Goal: Task Accomplishment & Management: Complete application form

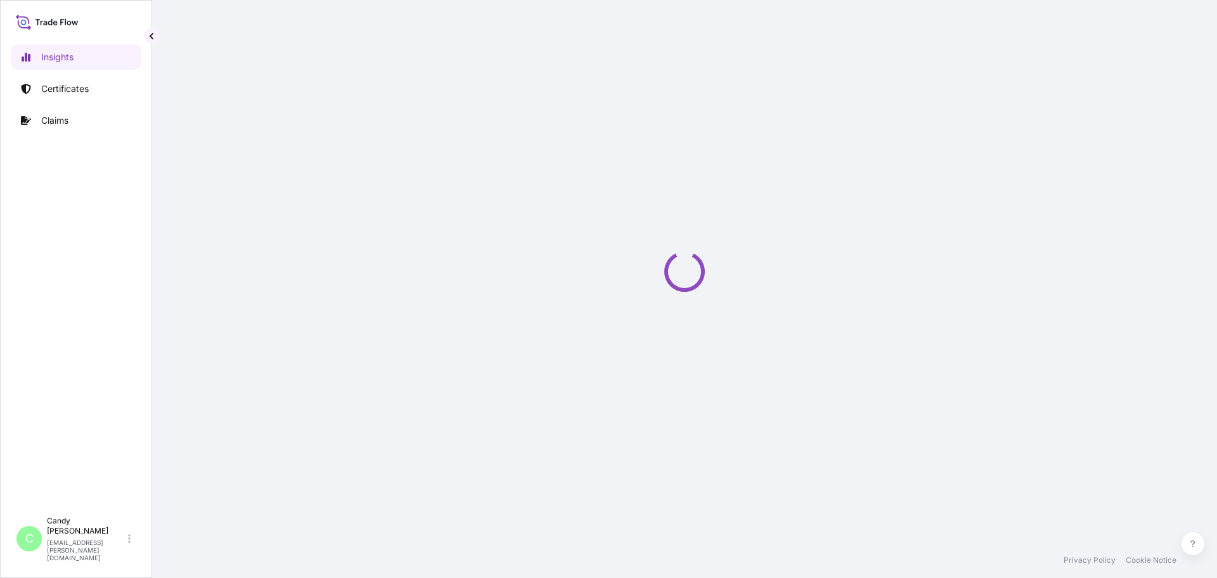
select select "2025"
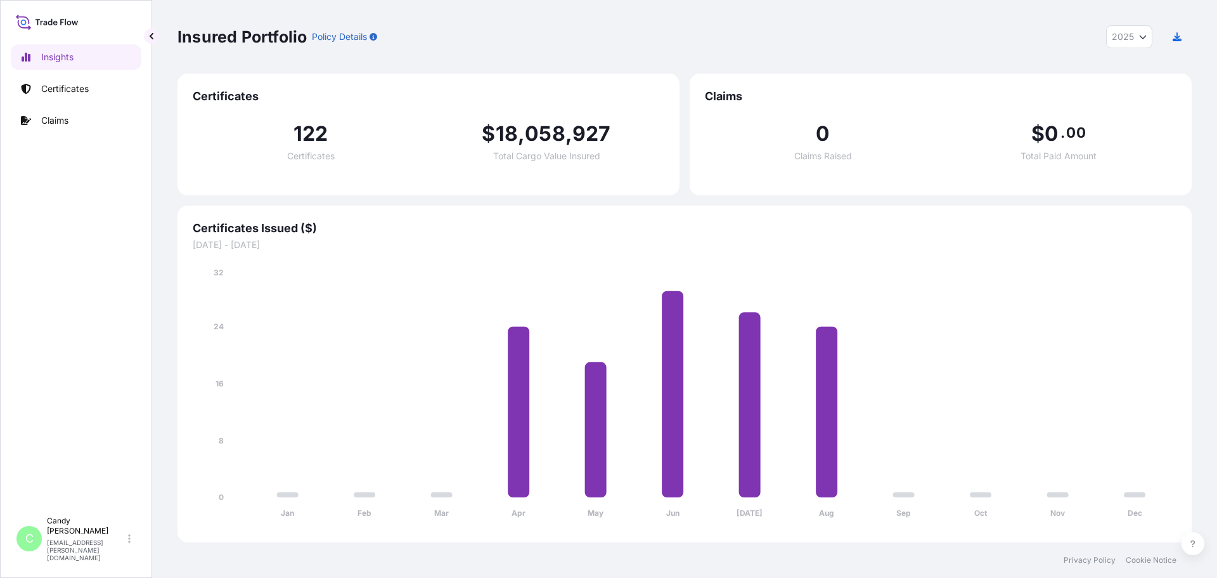
click at [46, 22] on icon at bounding box center [45, 23] width 4 height 4
click at [58, 89] on p "Certificates" at bounding box center [65, 88] width 48 height 13
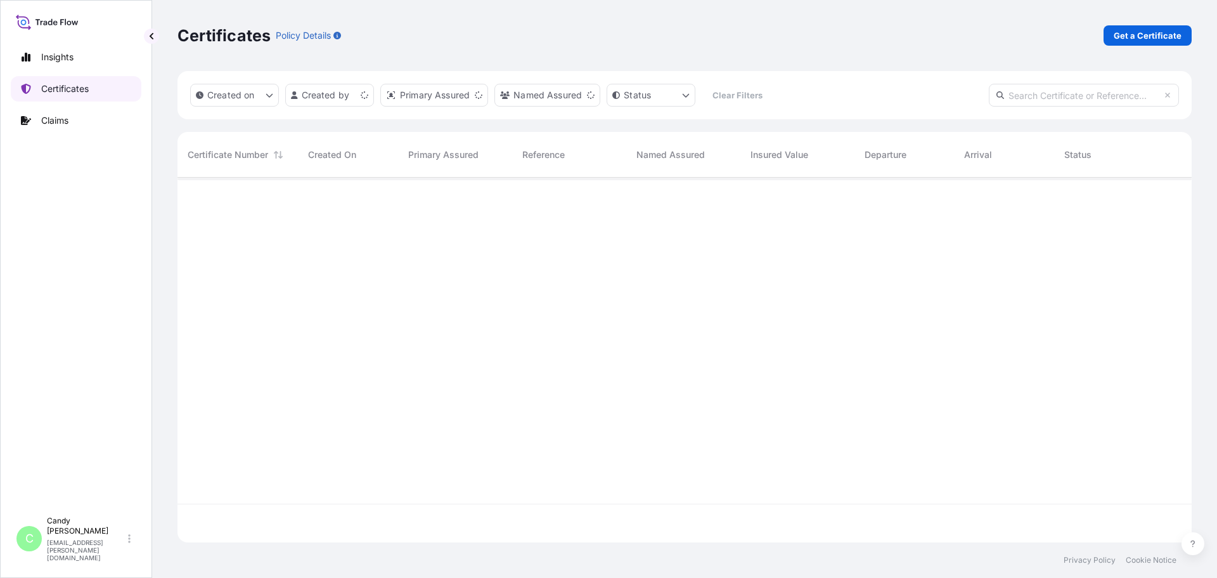
scroll to position [362, 1005]
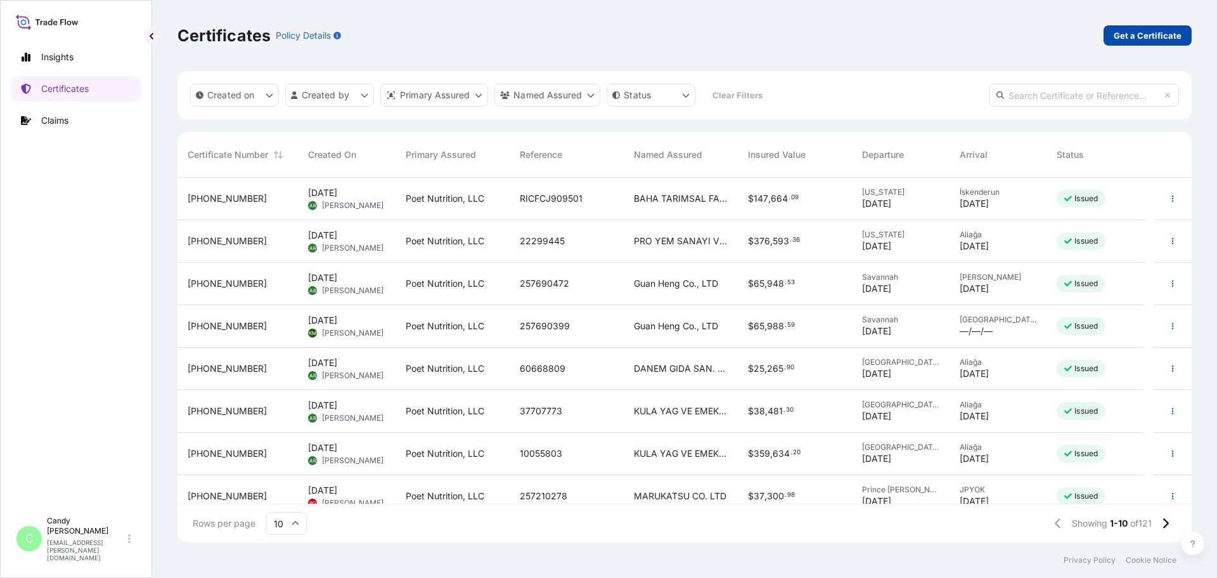
click at [1144, 37] on p "Get a Certificate" at bounding box center [1148, 35] width 68 height 13
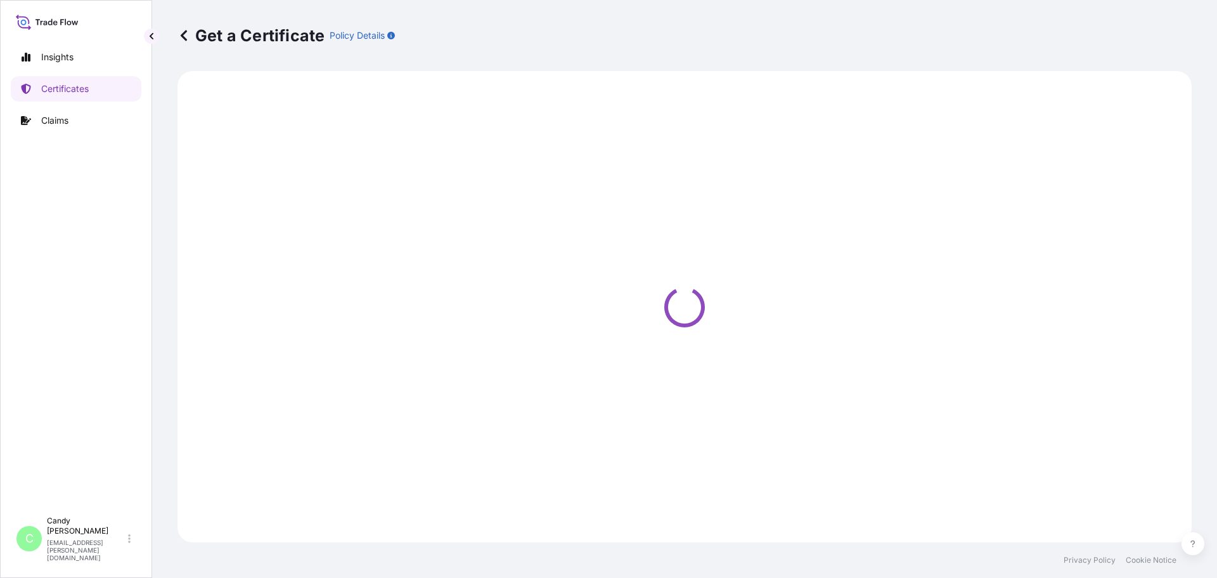
select select "Ocean Vessel"
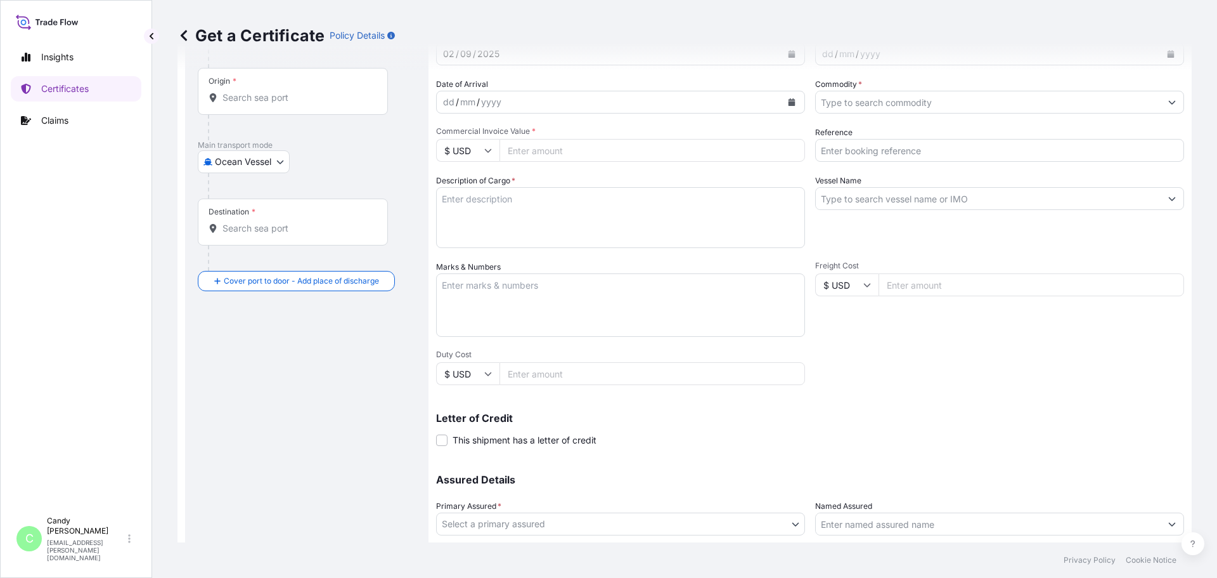
scroll to position [184, 0]
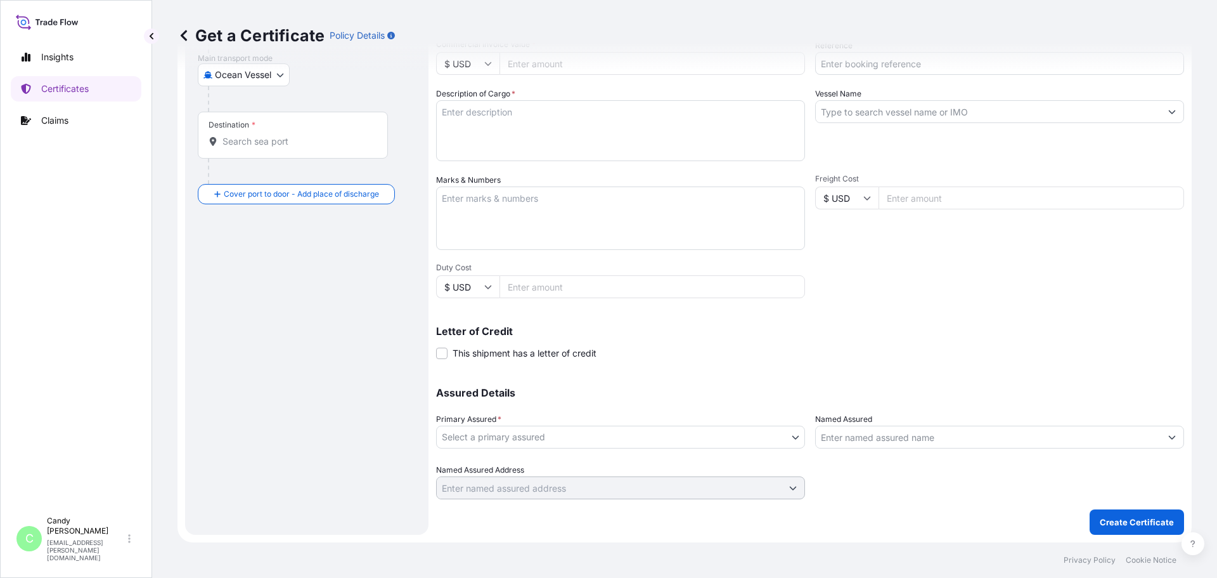
click at [903, 439] on input "Named Assured" at bounding box center [988, 436] width 345 height 23
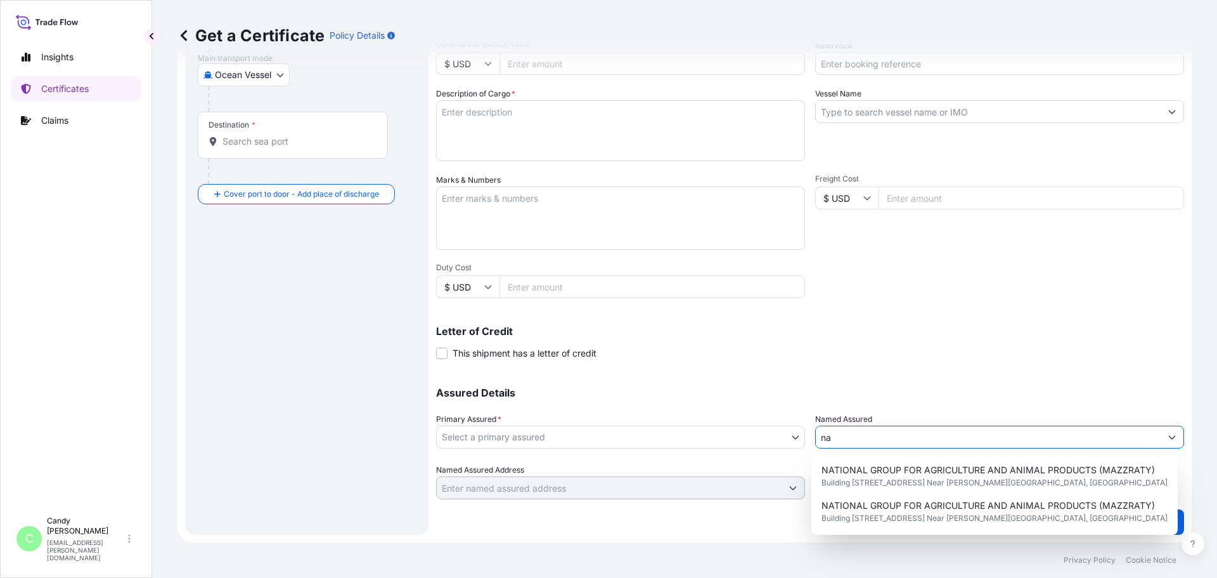
type input "n"
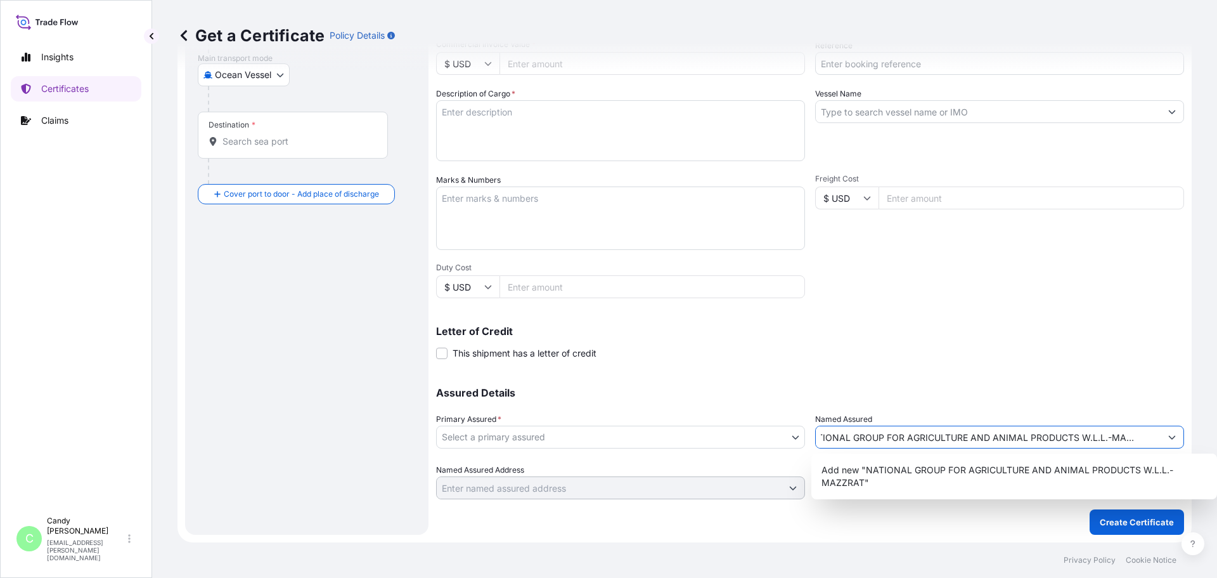
scroll to position [0, 23]
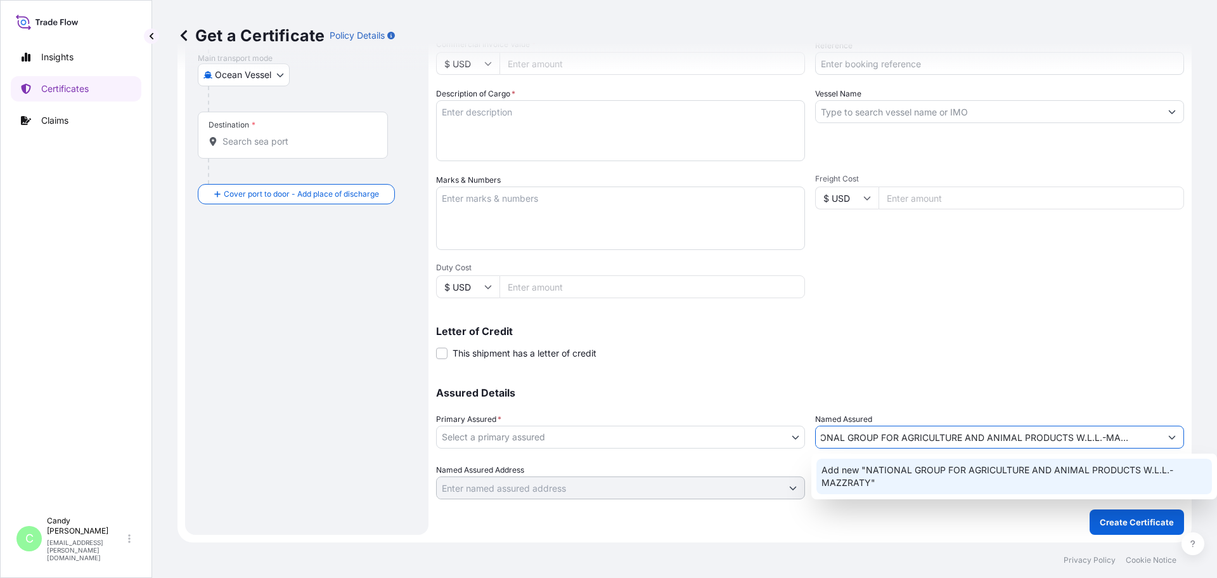
click at [869, 464] on span "Add new "NATIONAL GROUP FOR AGRICULTURE AND ANIMAL PRODUCTS W.L.L.-MAZZRATY"" at bounding box center [1015, 475] width 386 height 25
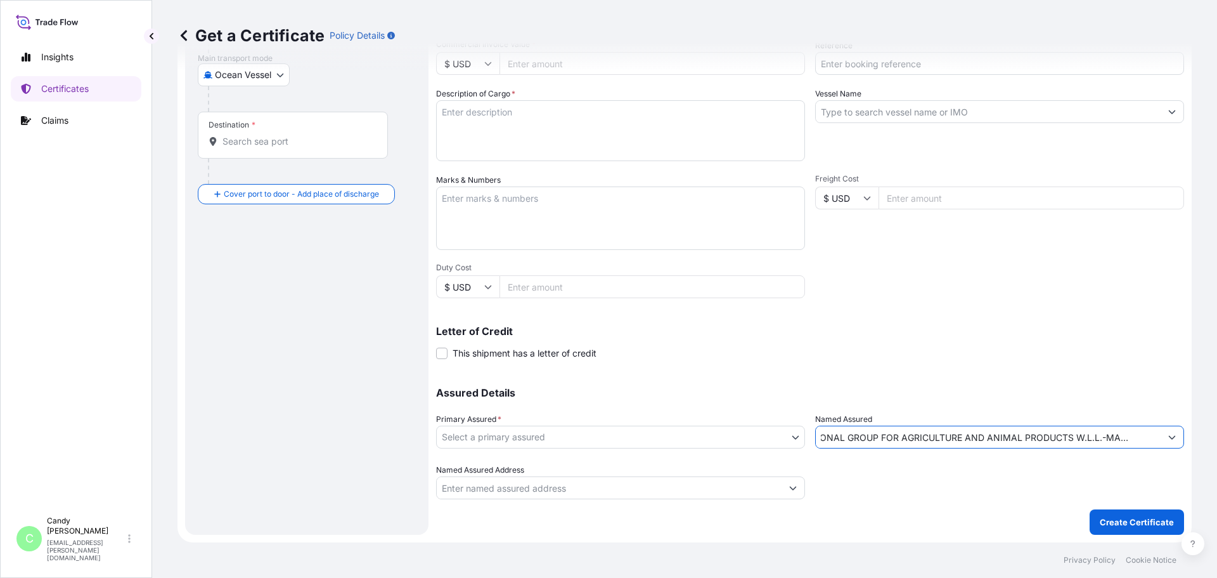
type input "NATIONAL GROUP FOR AGRICULTURE AND ANIMAL PRODUCTS W.L.L.-MAZZRATY"
click at [480, 484] on input "Named Assured Address" at bounding box center [609, 487] width 345 height 23
paste input "FARM [STREET_ADDRESS][PERSON_NAME] Box: 24367, [GEOGRAPHIC_DATA], [GEOGRAPHIC_D…"
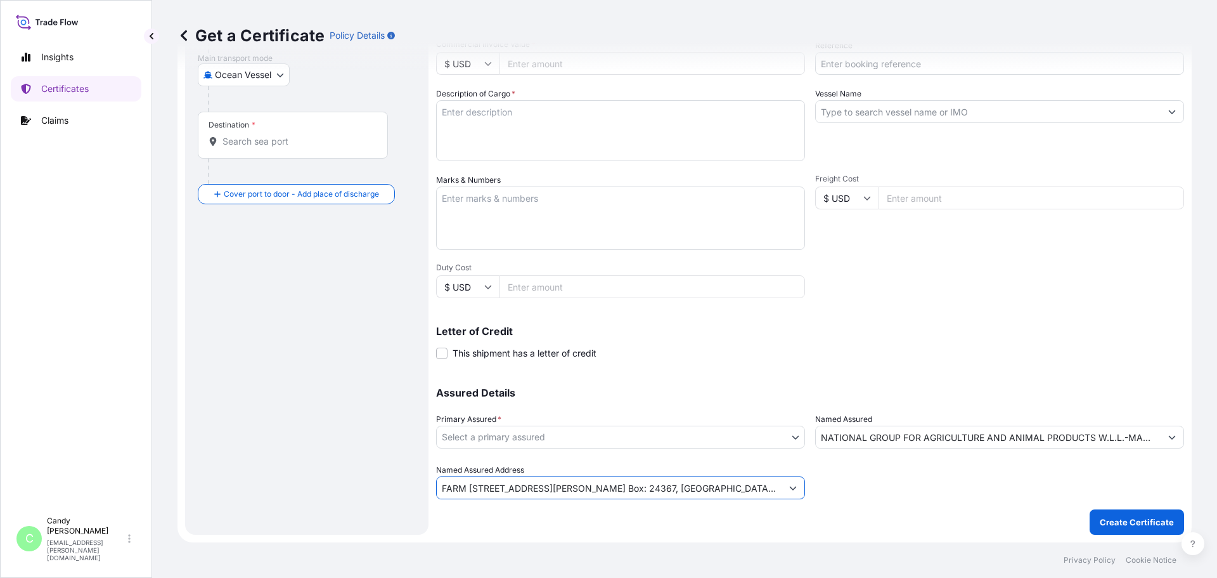
scroll to position [0, 103]
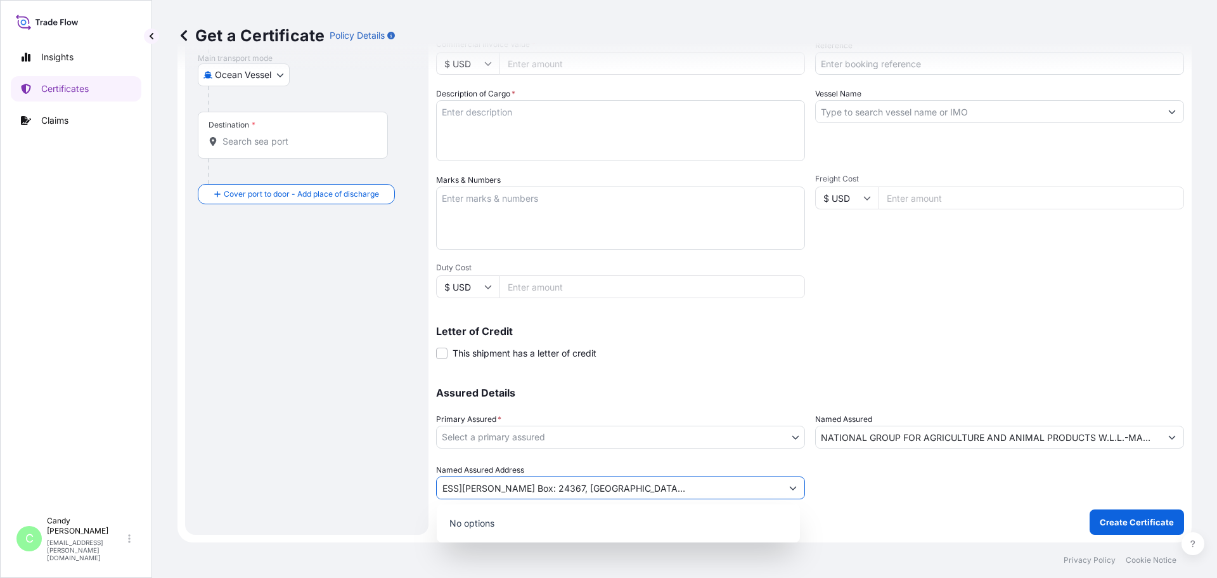
type input "FARM [STREET_ADDRESS][PERSON_NAME] Box: 24367, [GEOGRAPHIC_DATA], [GEOGRAPHIC_D…"
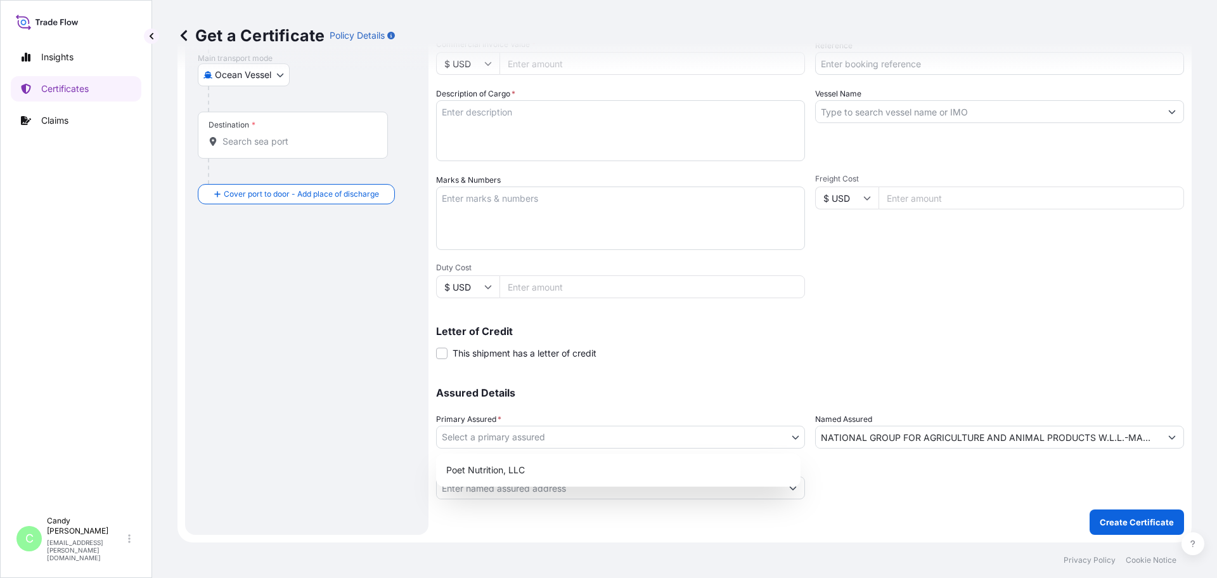
click at [517, 434] on body "Insights Certificates Claims C [PERSON_NAME] [EMAIL_ADDRESS][PERSON_NAME][DOMAI…" at bounding box center [608, 289] width 1217 height 578
click at [486, 488] on input "Named Assured Address" at bounding box center [609, 487] width 345 height 23
paste input "FARM [STREET_ADDRESS][PERSON_NAME] Box: 24367, [GEOGRAPHIC_DATA], [GEOGRAPHIC_D…"
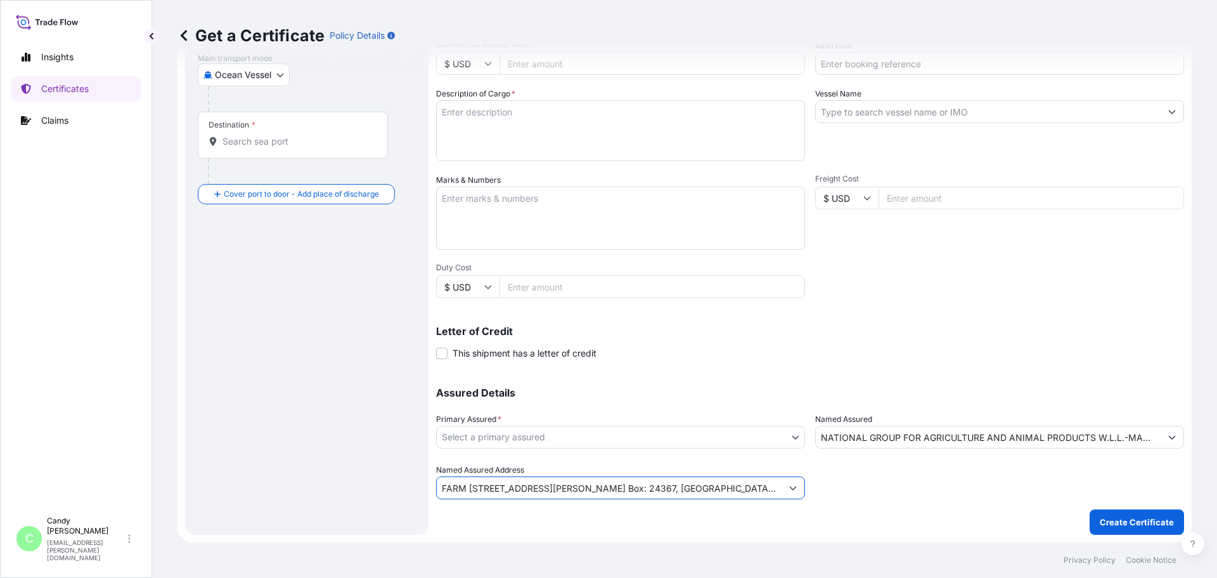
scroll to position [0, 103]
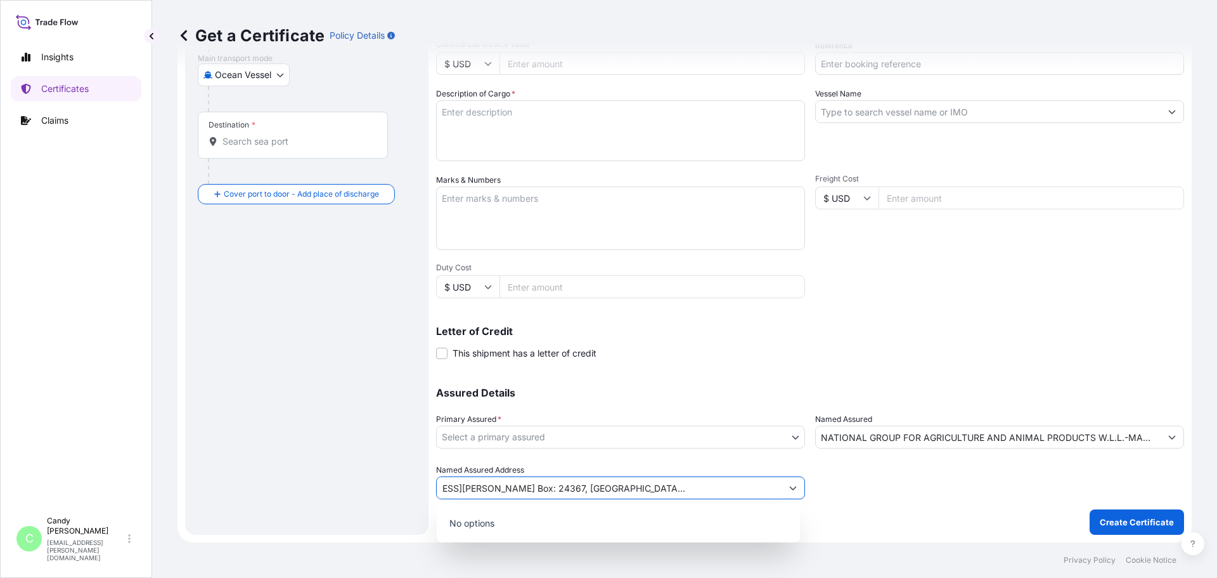
type input "FARM [STREET_ADDRESS][PERSON_NAME] Box: 24367, [GEOGRAPHIC_DATA], [GEOGRAPHIC_D…"
click at [488, 526] on p "No options" at bounding box center [618, 523] width 353 height 28
click at [488, 490] on input "Named Assured Address" at bounding box center [609, 487] width 345 height 23
paste input "FARM [STREET_ADDRESS][PERSON_NAME] Box: 24367, [GEOGRAPHIC_DATA], [GEOGRAPHIC_D…"
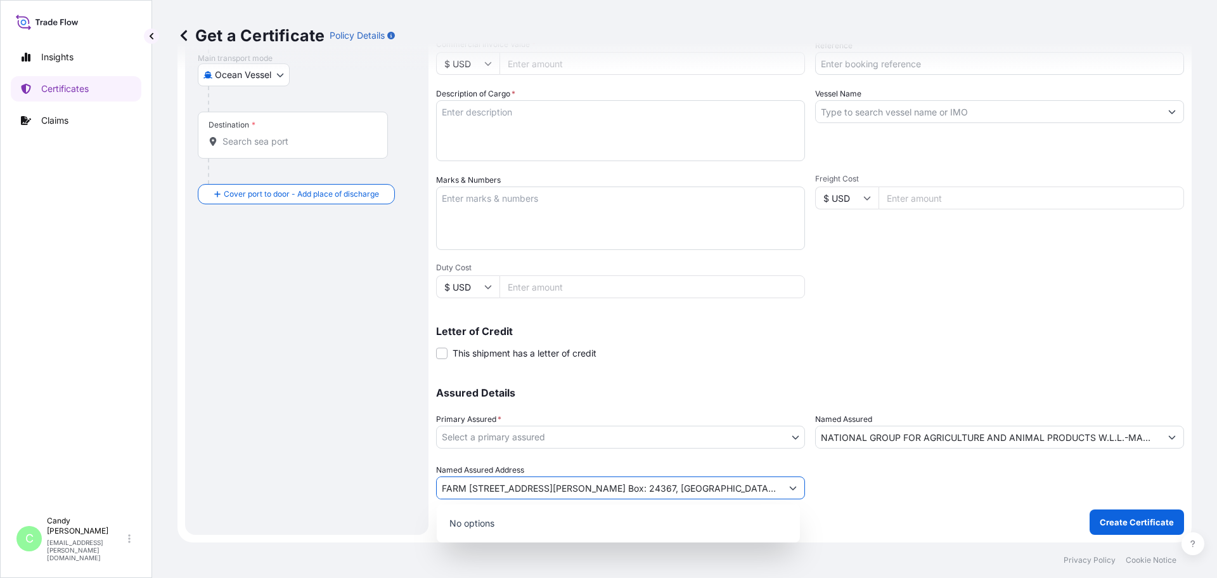
scroll to position [0, 103]
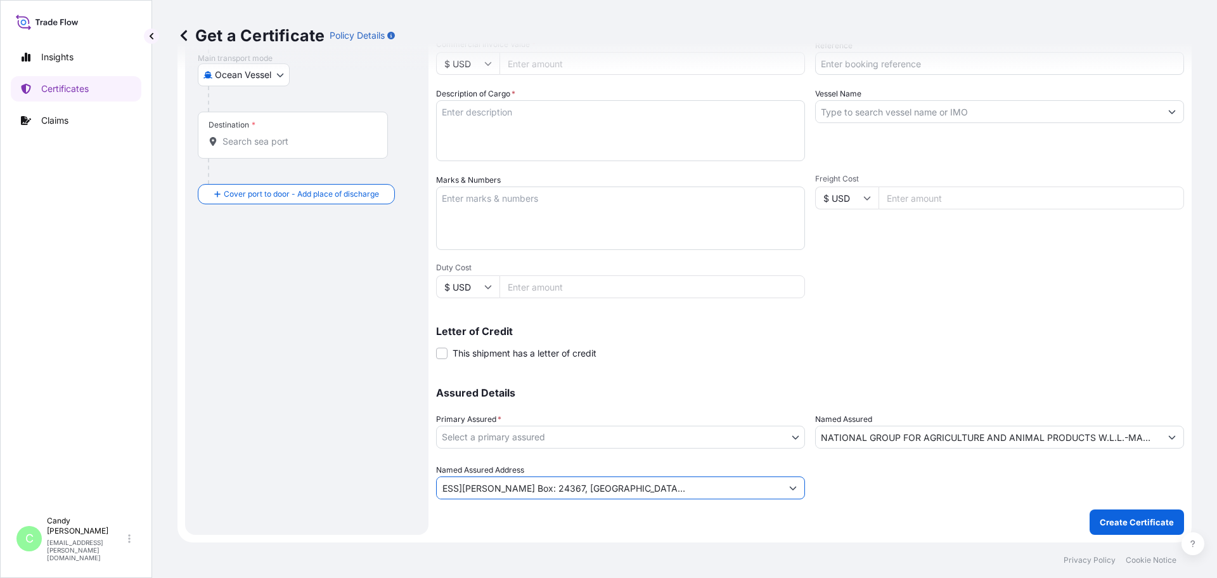
type input "FARM [STREET_ADDRESS][PERSON_NAME] Box: 24367, [GEOGRAPHIC_DATA], [GEOGRAPHIC_D…"
click at [497, 436] on body "0 options available. Insights Certificates Claims C [PERSON_NAME] [EMAIL_ADDRES…" at bounding box center [608, 289] width 1217 height 578
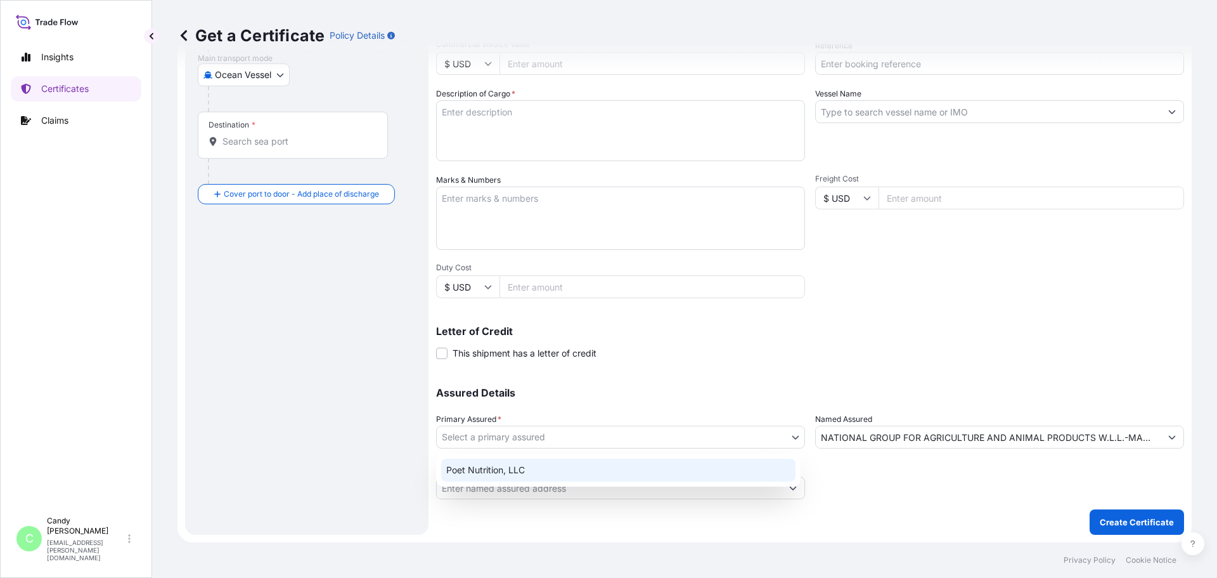
click at [474, 465] on div "Poet Nutrition, LLC" at bounding box center [618, 469] width 354 height 23
select select "31546"
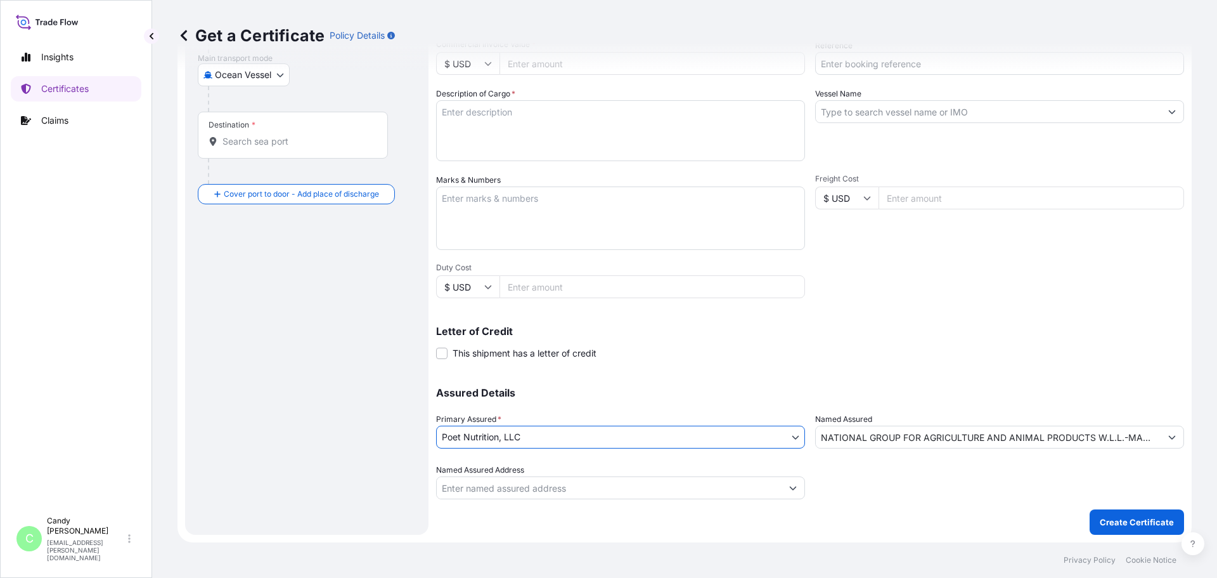
click at [508, 492] on input "Named Assured Address" at bounding box center [609, 487] width 345 height 23
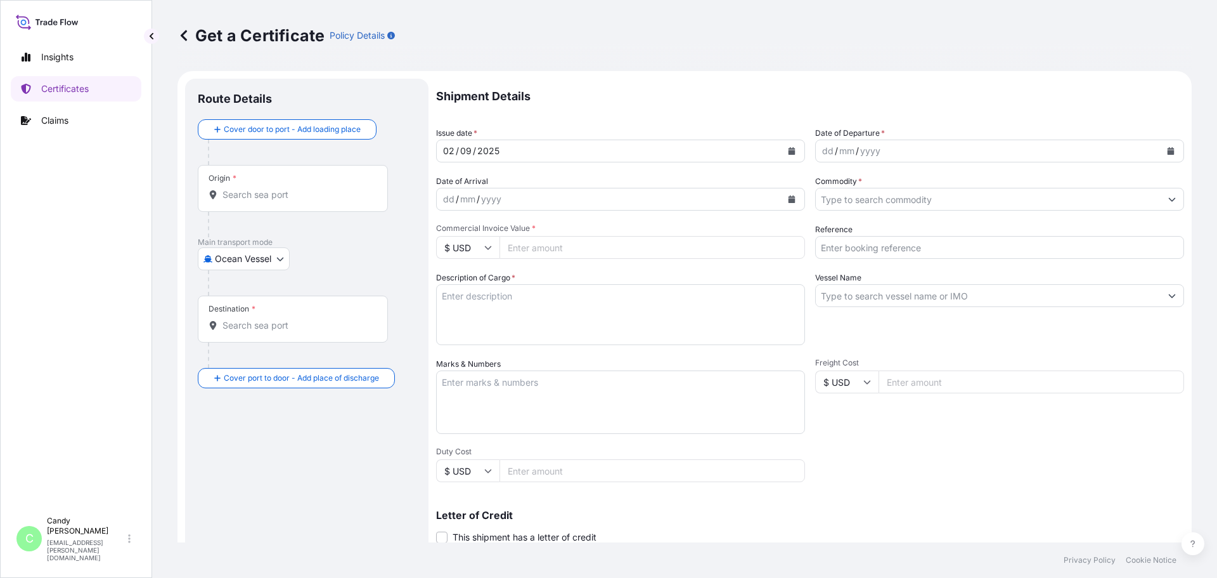
click at [286, 190] on input "Origin *" at bounding box center [298, 194] width 150 height 13
paste input "[GEOGRAPHIC_DATA], [GEOGRAPHIC_DATA], [GEOGRAPHIC_DATA]"
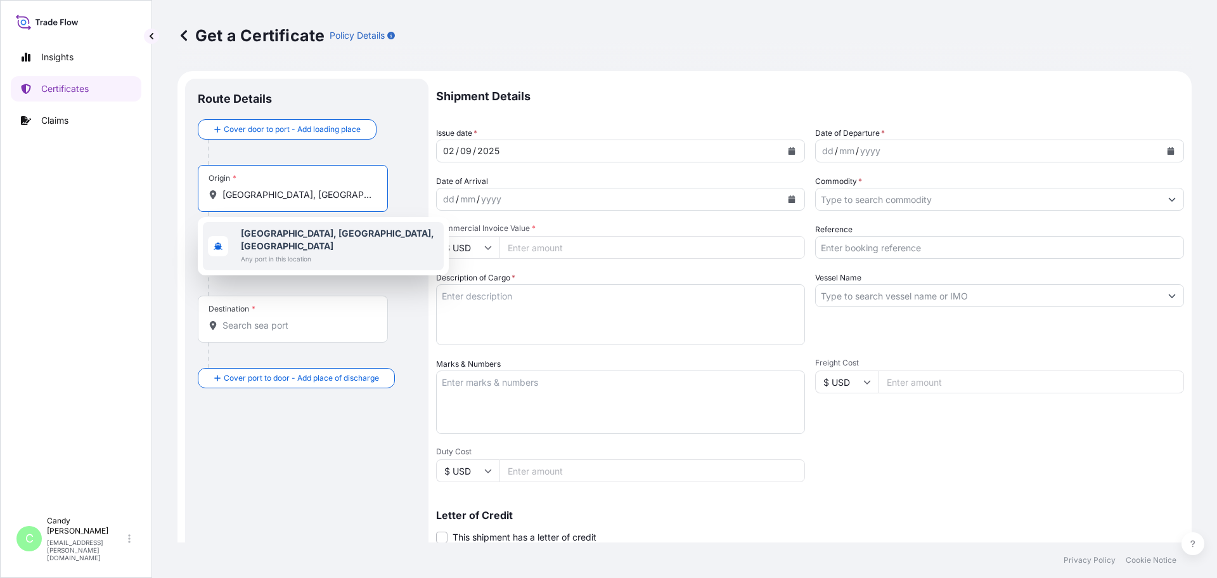
type input "[GEOGRAPHIC_DATA], [GEOGRAPHIC_DATA], [GEOGRAPHIC_DATA]"
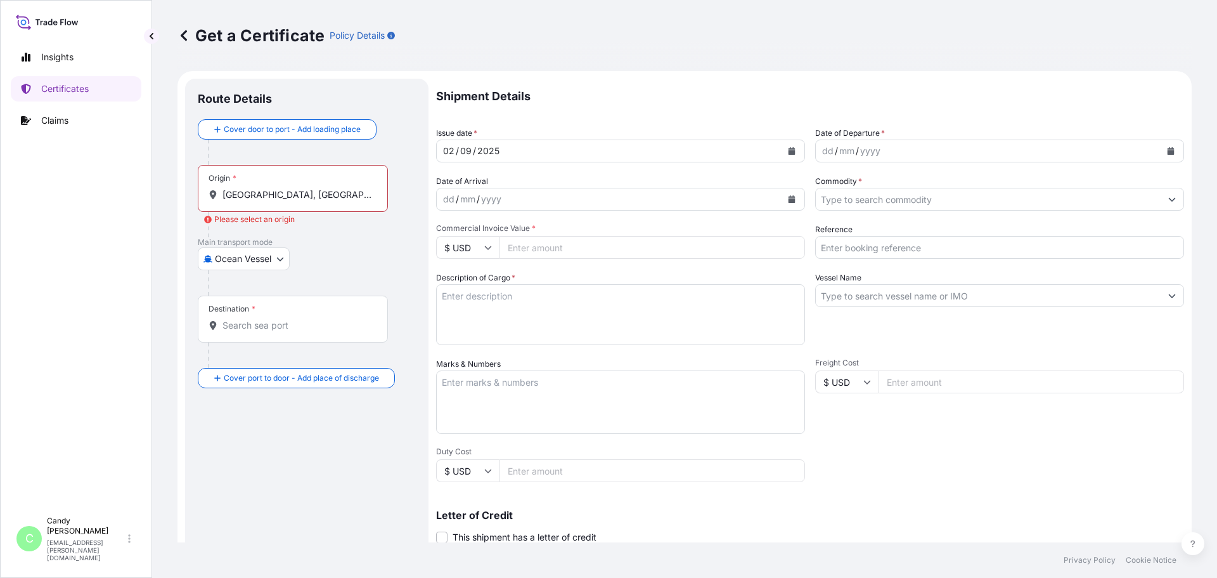
click at [269, 311] on div "Destination *" at bounding box center [293, 318] width 190 height 47
click at [269, 319] on input "Destination *" at bounding box center [298, 325] width 150 height 13
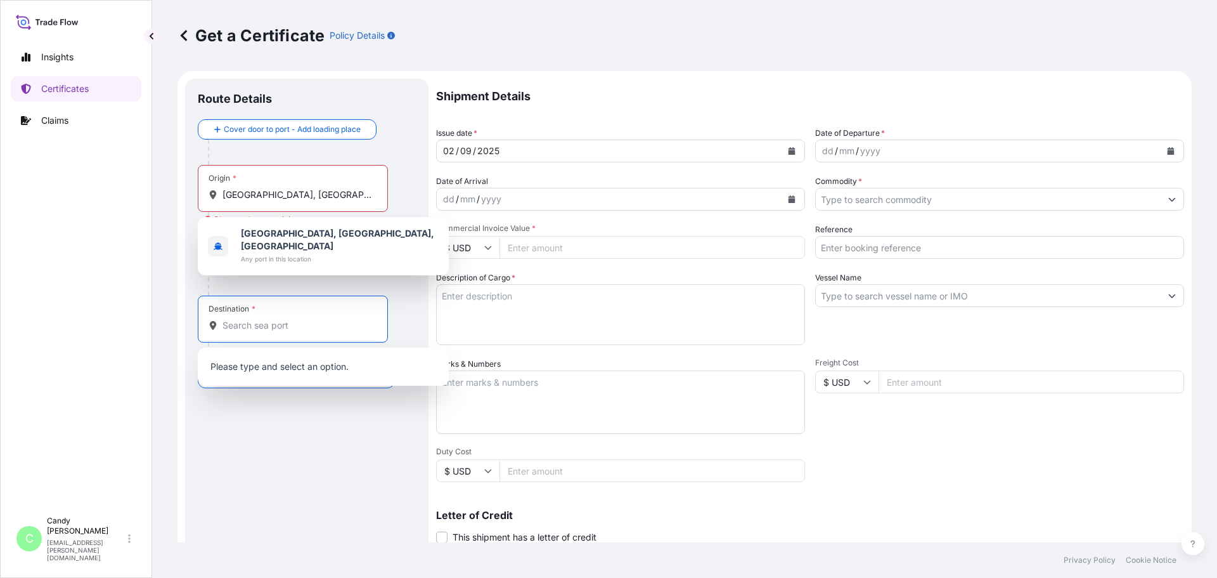
paste input "HAMAD, [GEOGRAPHIC_DATA]"
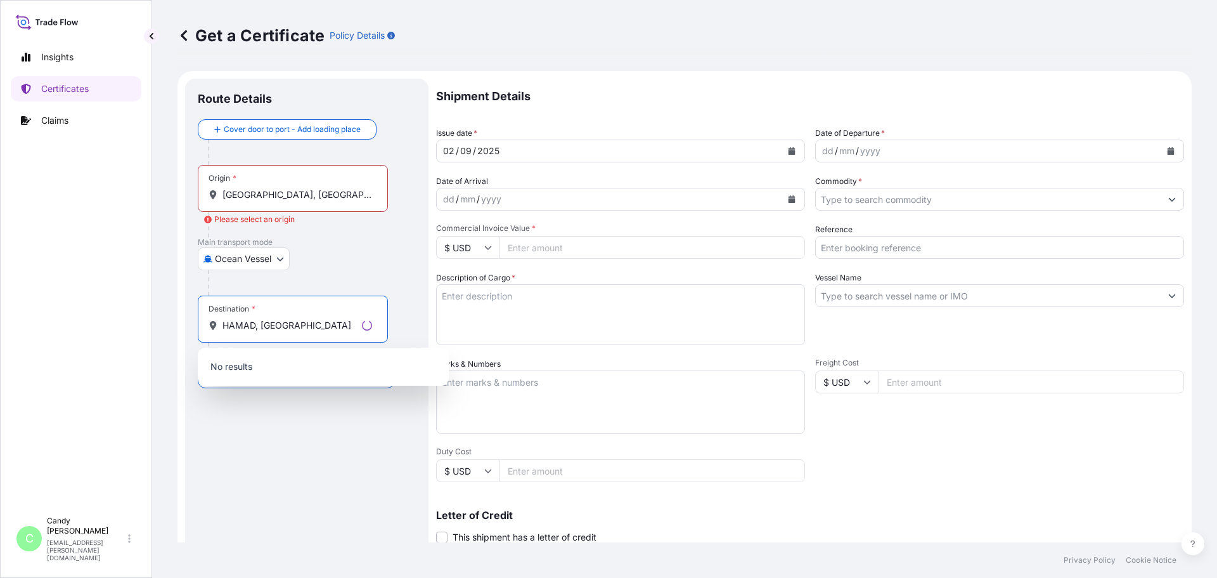
type input "HAMAD, [GEOGRAPHIC_DATA]"
click at [264, 370] on p "No results" at bounding box center [323, 367] width 241 height 28
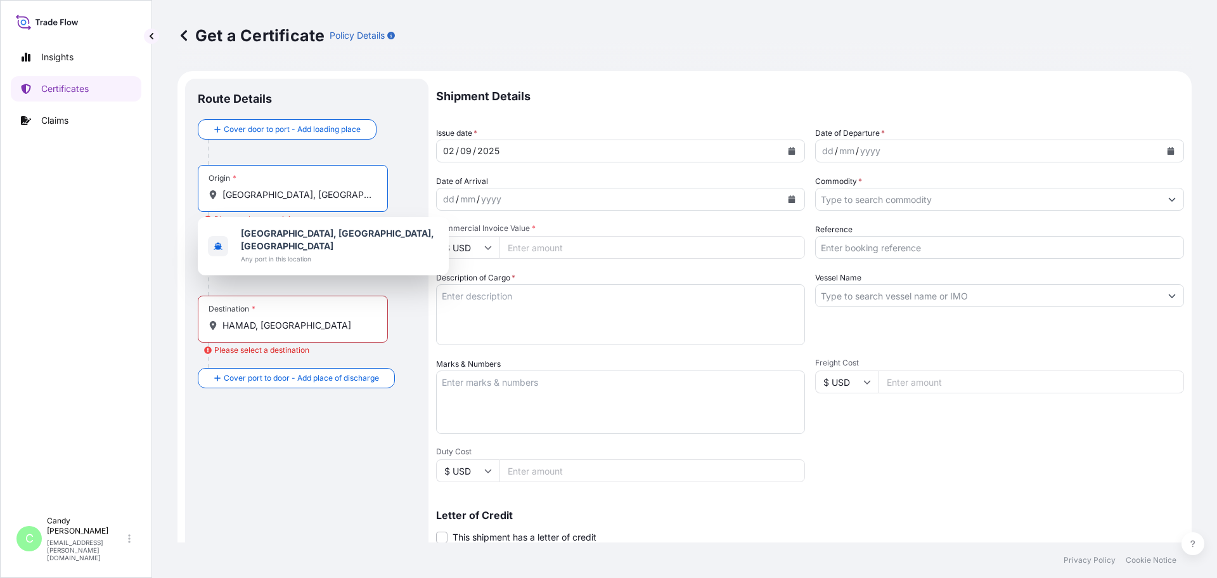
click at [330, 193] on input "[GEOGRAPHIC_DATA], [GEOGRAPHIC_DATA], [GEOGRAPHIC_DATA]" at bounding box center [298, 194] width 150 height 13
click at [285, 233] on b "[GEOGRAPHIC_DATA], [GEOGRAPHIC_DATA], [GEOGRAPHIC_DATA]" at bounding box center [337, 239] width 193 height 23
type input "[GEOGRAPHIC_DATA], [GEOGRAPHIC_DATA], [GEOGRAPHIC_DATA]"
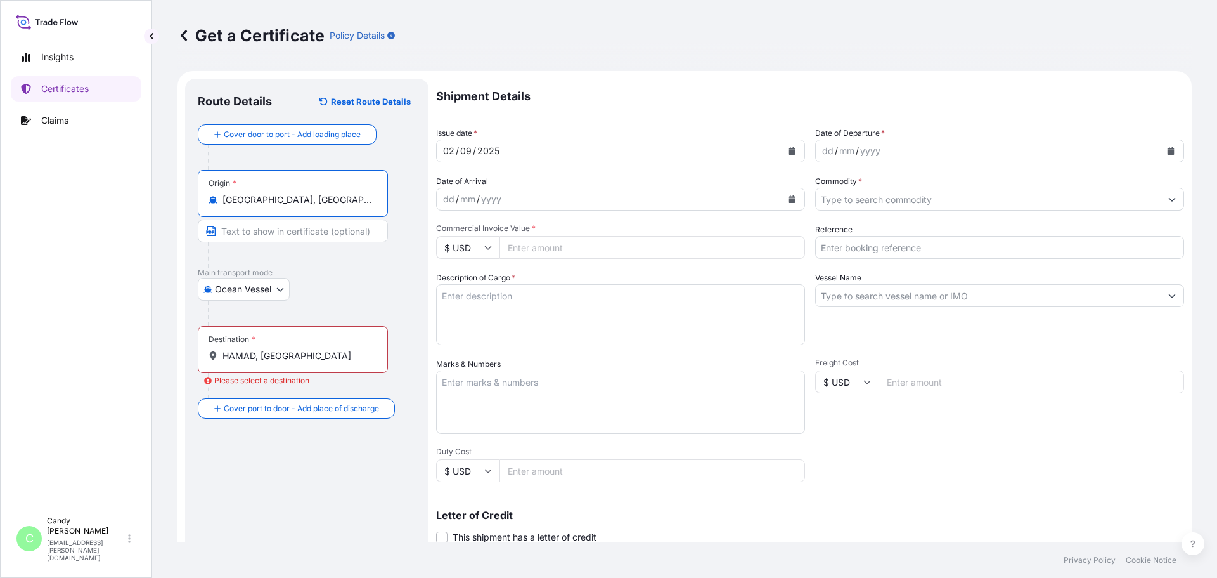
click at [321, 346] on div "Destination * HAMAD, [GEOGRAPHIC_DATA]" at bounding box center [293, 349] width 190 height 47
click at [321, 349] on input "HAMAD, [GEOGRAPHIC_DATA]" at bounding box center [298, 355] width 150 height 13
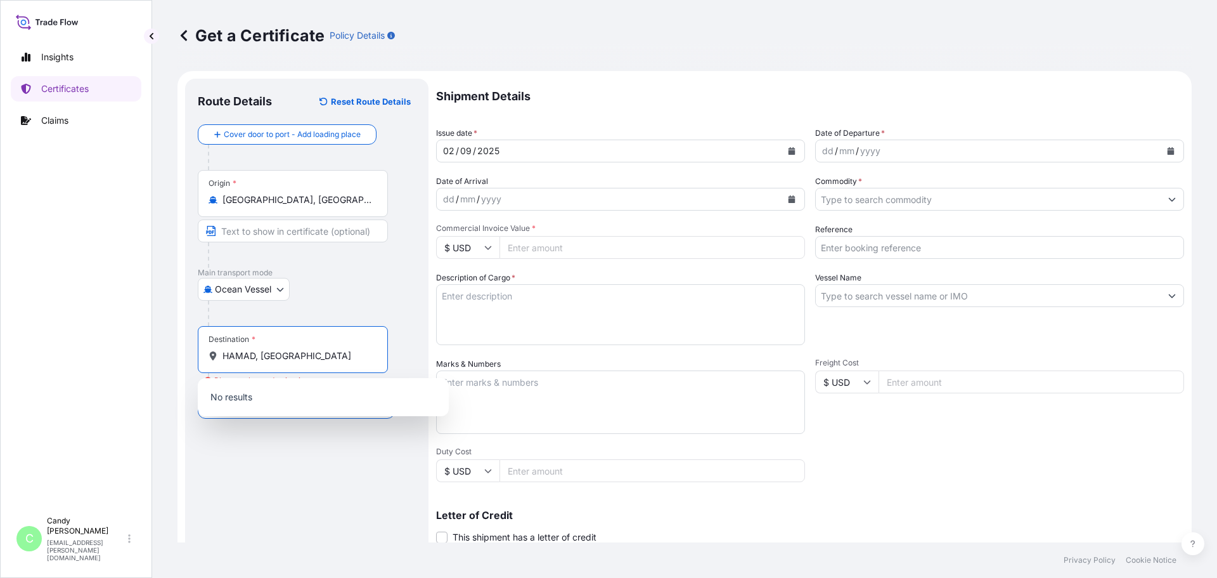
drag, startPoint x: 300, startPoint y: 356, endPoint x: 254, endPoint y: 361, distance: 45.9
click at [254, 361] on input "HAMAD, [GEOGRAPHIC_DATA]" at bounding box center [298, 355] width 150 height 13
type input "HAMAD, Q"
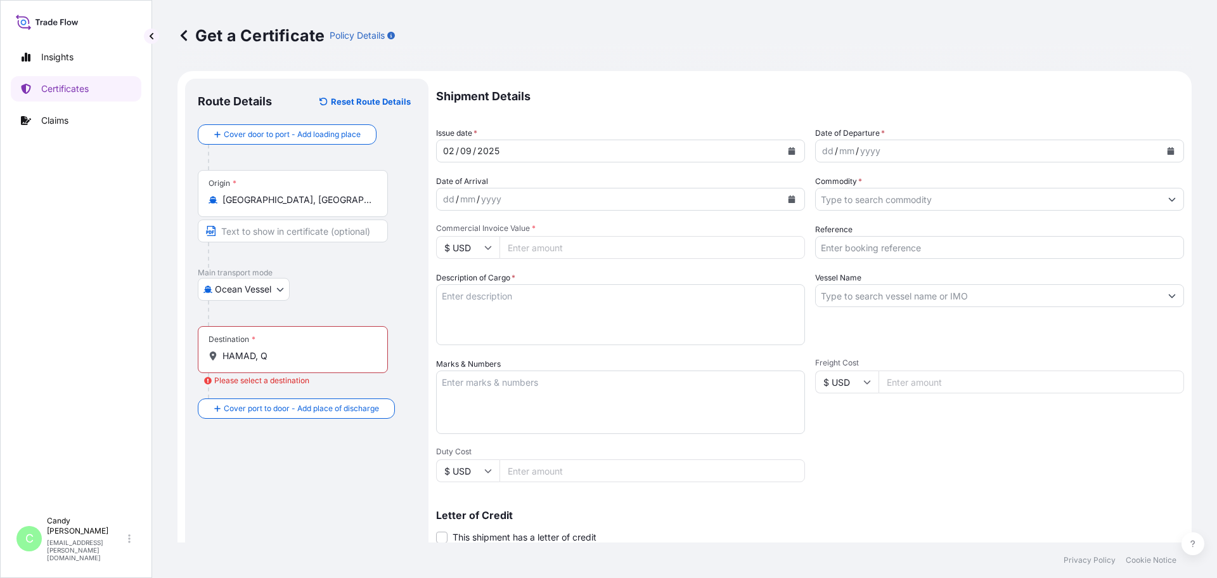
click at [300, 232] on input "Text to appear on certificate" at bounding box center [293, 230] width 190 height 23
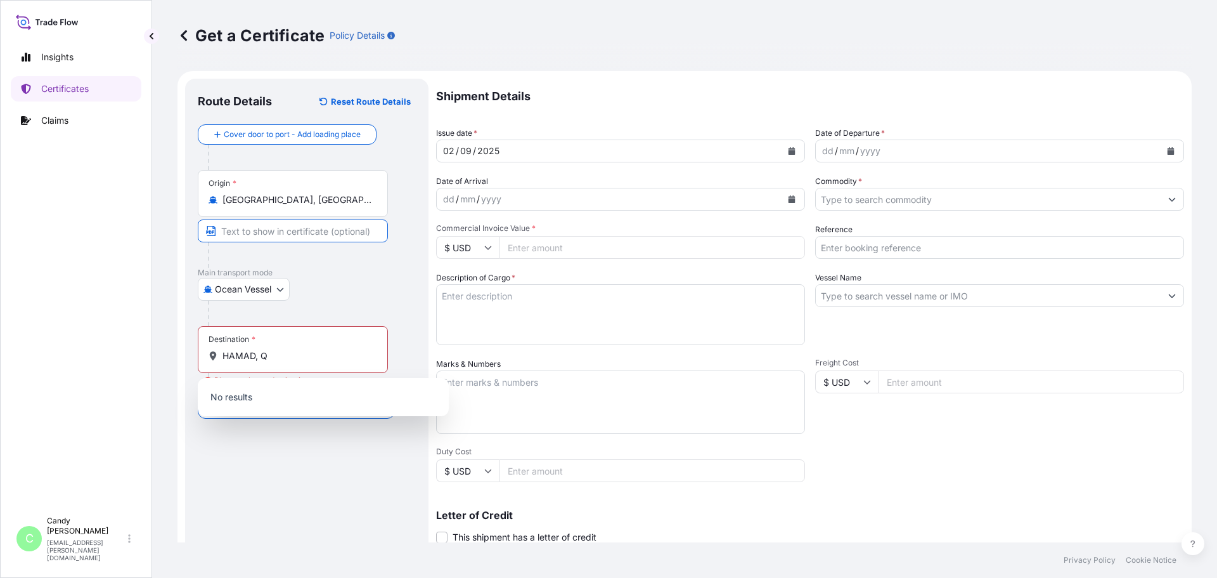
paste input "[GEOGRAPHIC_DATA], [GEOGRAPHIC_DATA], [GEOGRAPHIC_DATA]"
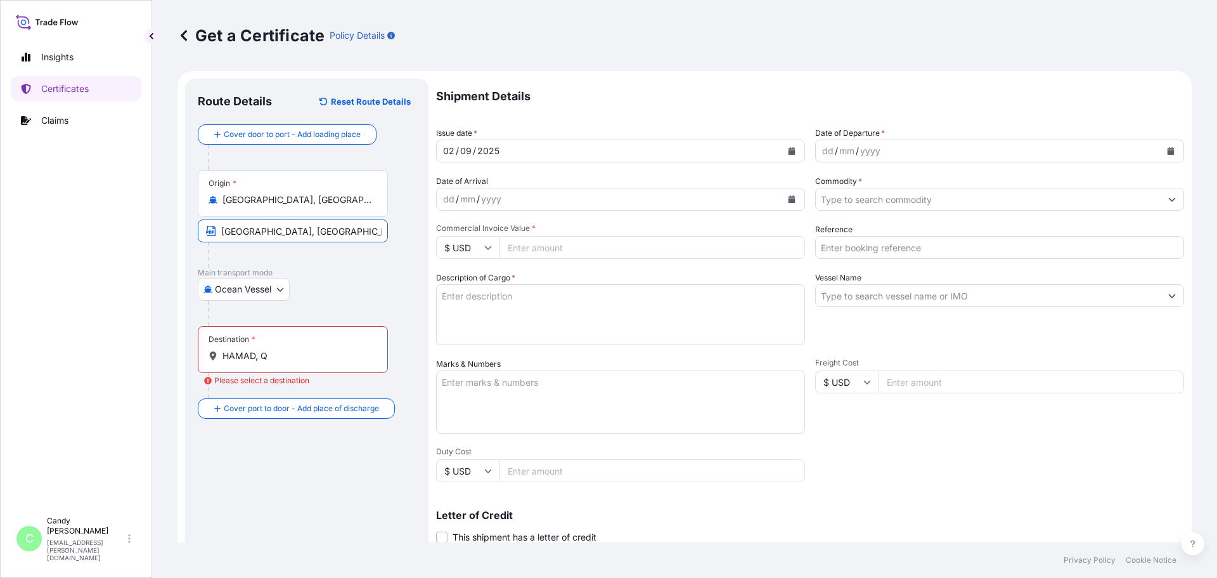
type input "[GEOGRAPHIC_DATA], [GEOGRAPHIC_DATA], [GEOGRAPHIC_DATA]"
click at [278, 351] on input "HAMAD, Q" at bounding box center [298, 355] width 150 height 13
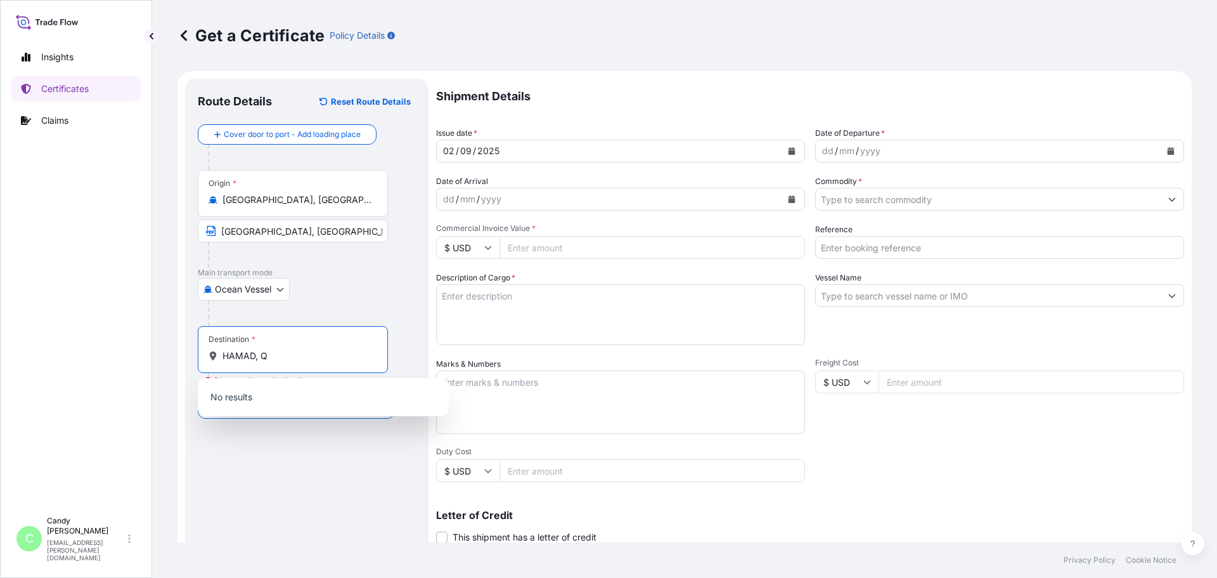
drag, startPoint x: 277, startPoint y: 356, endPoint x: 206, endPoint y: 356, distance: 71.0
click at [206, 356] on div "Destination * HAMAD, Q" at bounding box center [293, 349] width 190 height 47
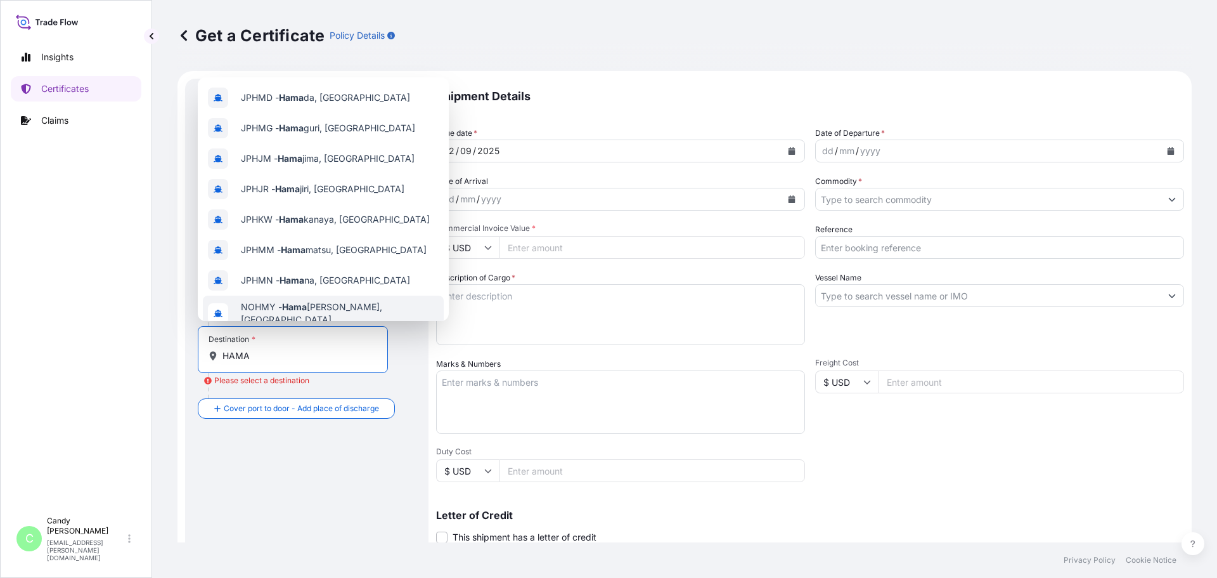
drag, startPoint x: 264, startPoint y: 359, endPoint x: 170, endPoint y: 365, distance: 94.6
click at [170, 365] on div "Get a Certificate Policy Details Route Details Reset Route Details Cover door t…" at bounding box center [684, 271] width 1065 height 542
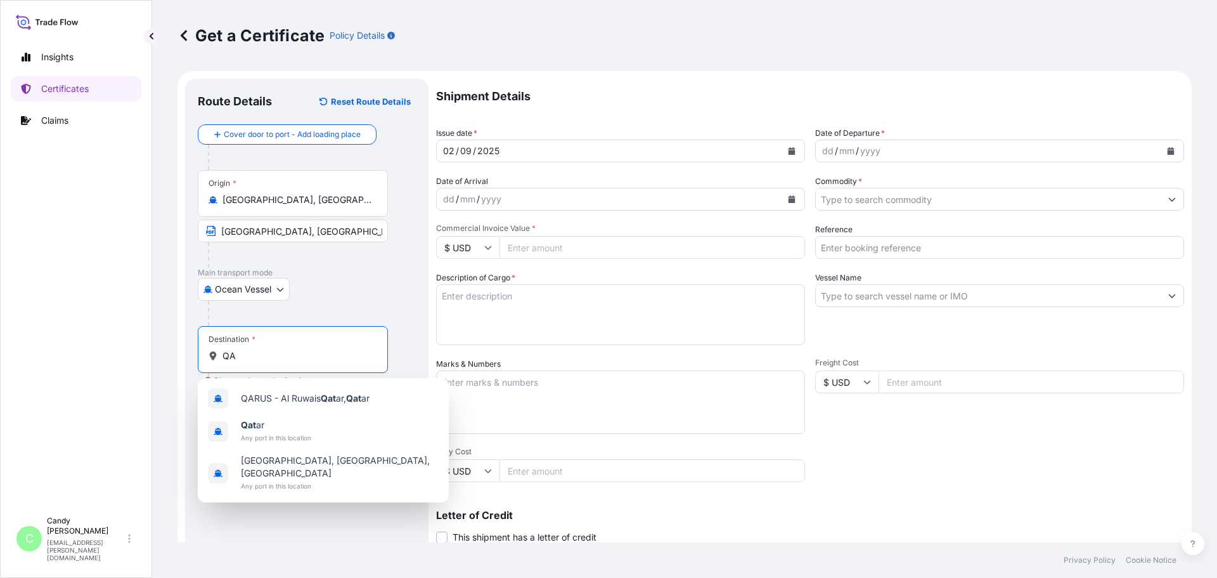
type input "Q"
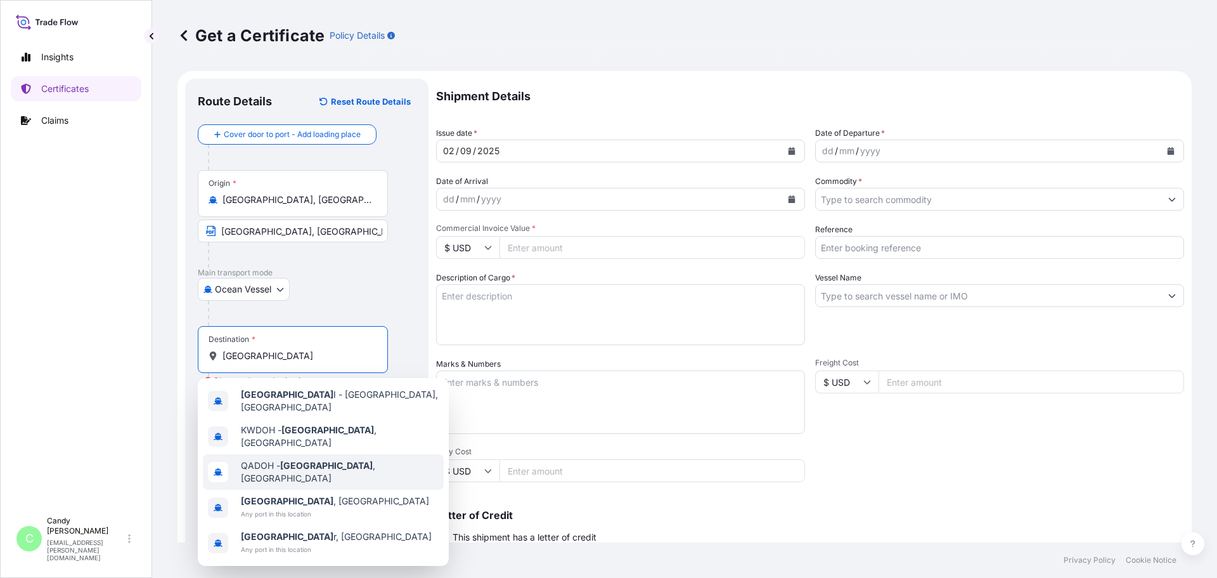
click at [328, 459] on span "QADOH - [GEOGRAPHIC_DATA] , [GEOGRAPHIC_DATA]" at bounding box center [340, 471] width 198 height 25
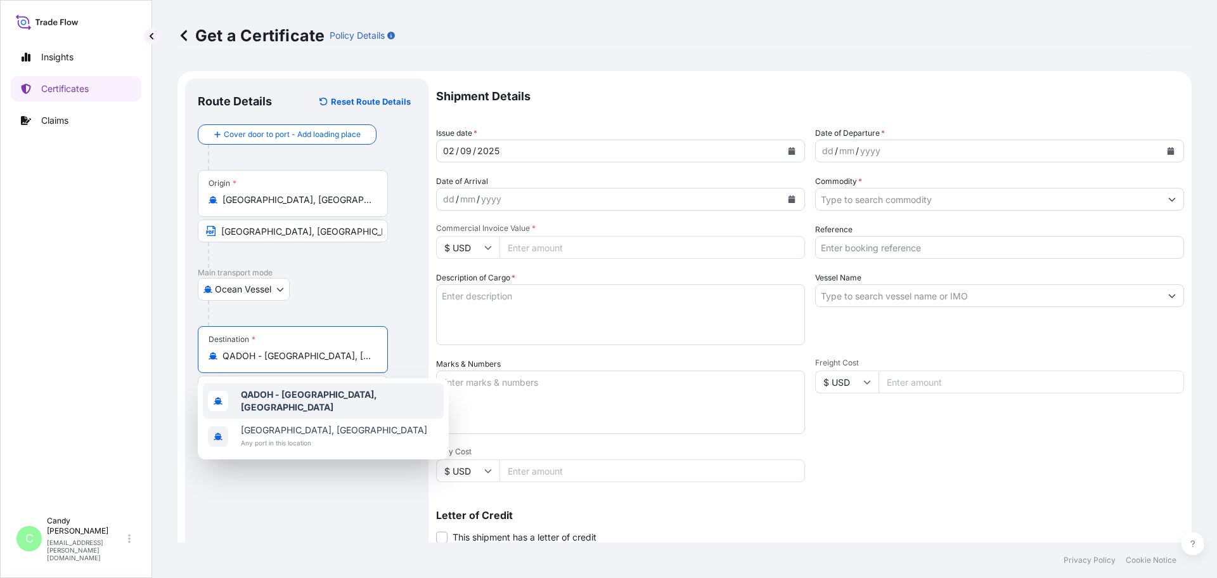
click at [320, 401] on b "QADOH - [GEOGRAPHIC_DATA], [GEOGRAPHIC_DATA]" at bounding box center [309, 400] width 136 height 23
click at [287, 389] on div "QADOH - [GEOGRAPHIC_DATA], [GEOGRAPHIC_DATA]" at bounding box center [323, 401] width 241 height 36
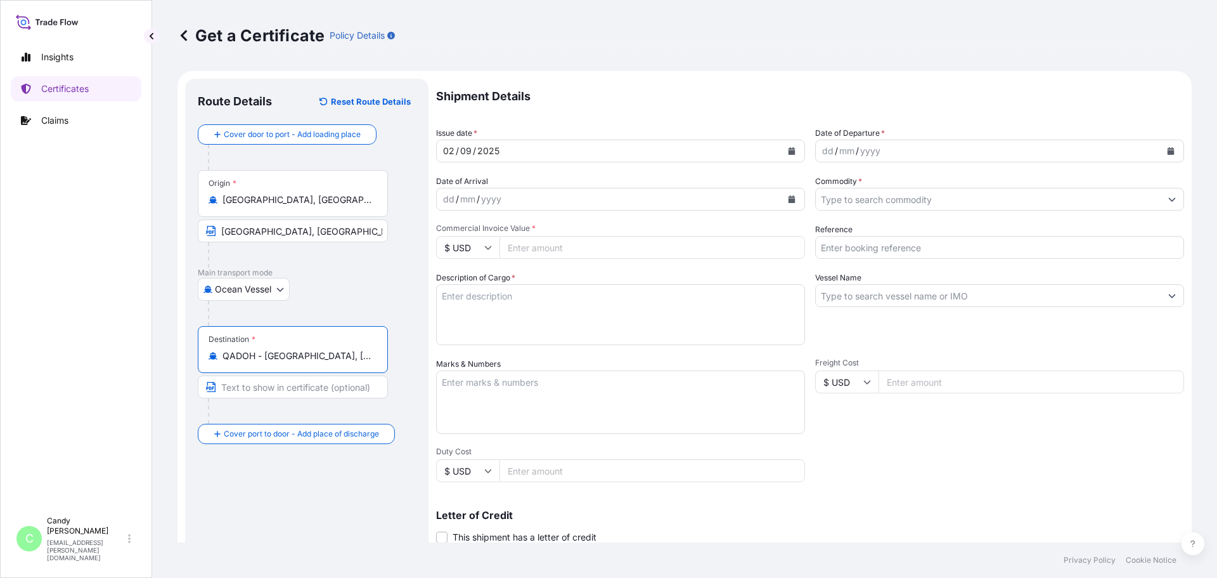
paste input "HAMAD, [GEOGRAPHIC_DATA]"
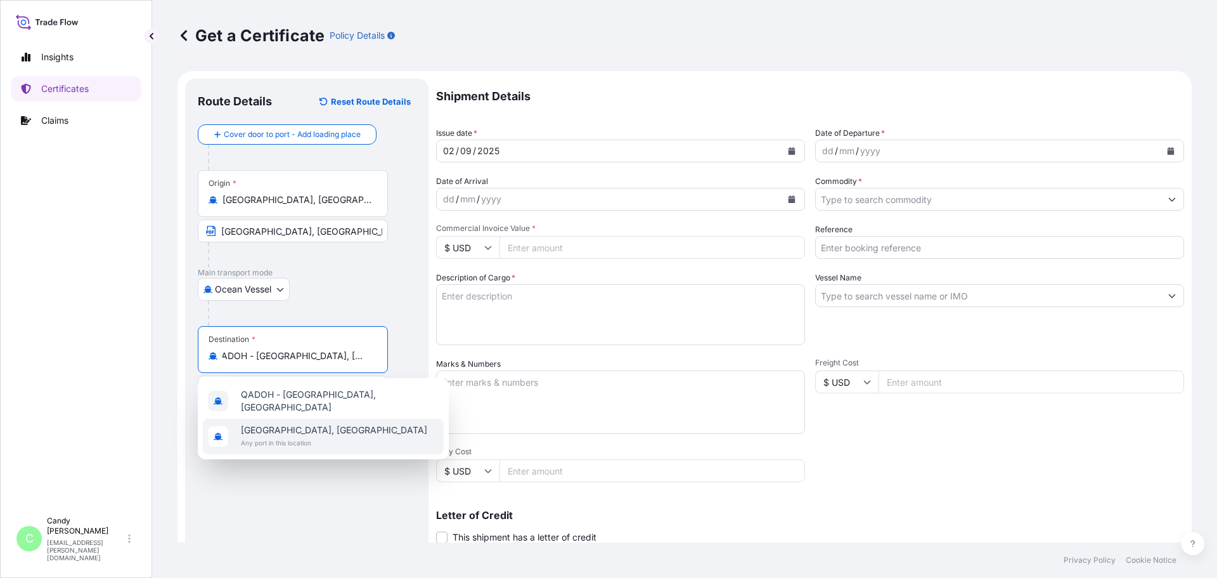
type input "QADOH - [GEOGRAPHIC_DATA], [GEOGRAPHIC_DATA]"
click at [81, 408] on div "Insights Certificates Claims" at bounding box center [76, 271] width 131 height 477
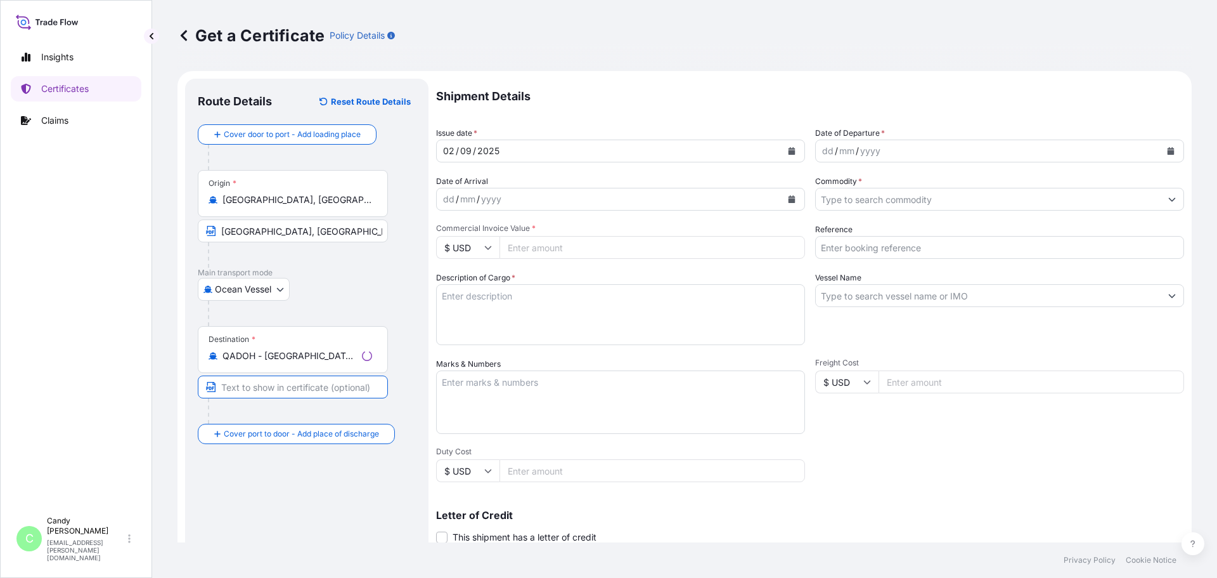
click at [256, 389] on input "Text to appear on certificate" at bounding box center [293, 386] width 190 height 23
paste input "HAMAD, [GEOGRAPHIC_DATA]"
type input "HAMAD, [GEOGRAPHIC_DATA]"
drag, startPoint x: 240, startPoint y: 476, endPoint x: 418, endPoint y: 444, distance: 181.1
click at [241, 477] on div "Route Details Reset Route Details Cover door to port - Add loading place Place …" at bounding box center [307, 398] width 218 height 614
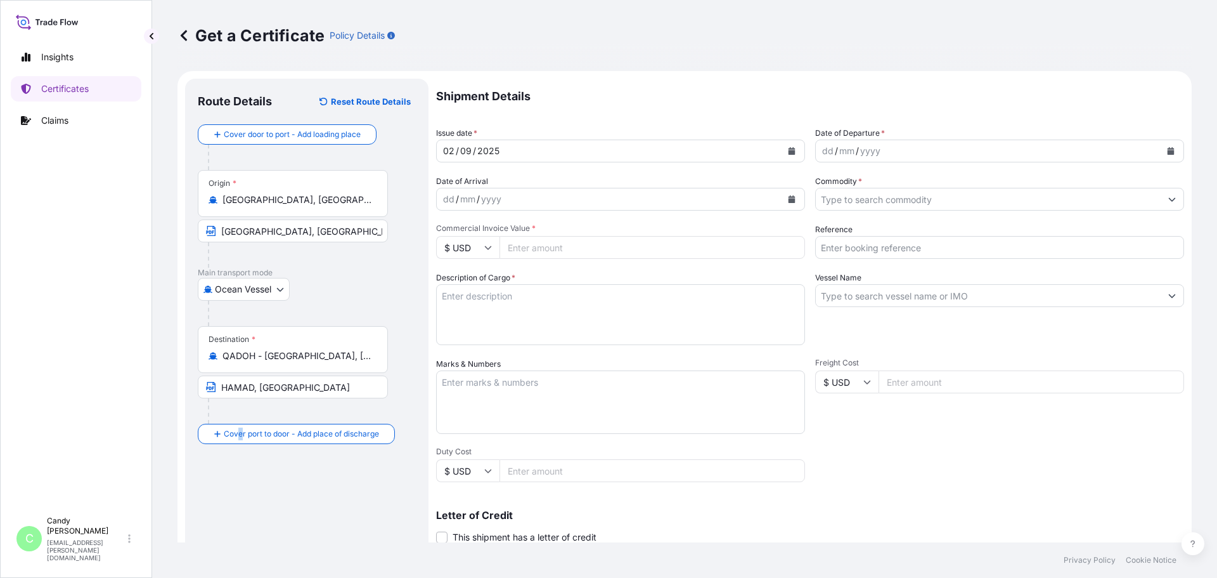
click at [1168, 151] on icon "Calendar" at bounding box center [1171, 151] width 7 height 8
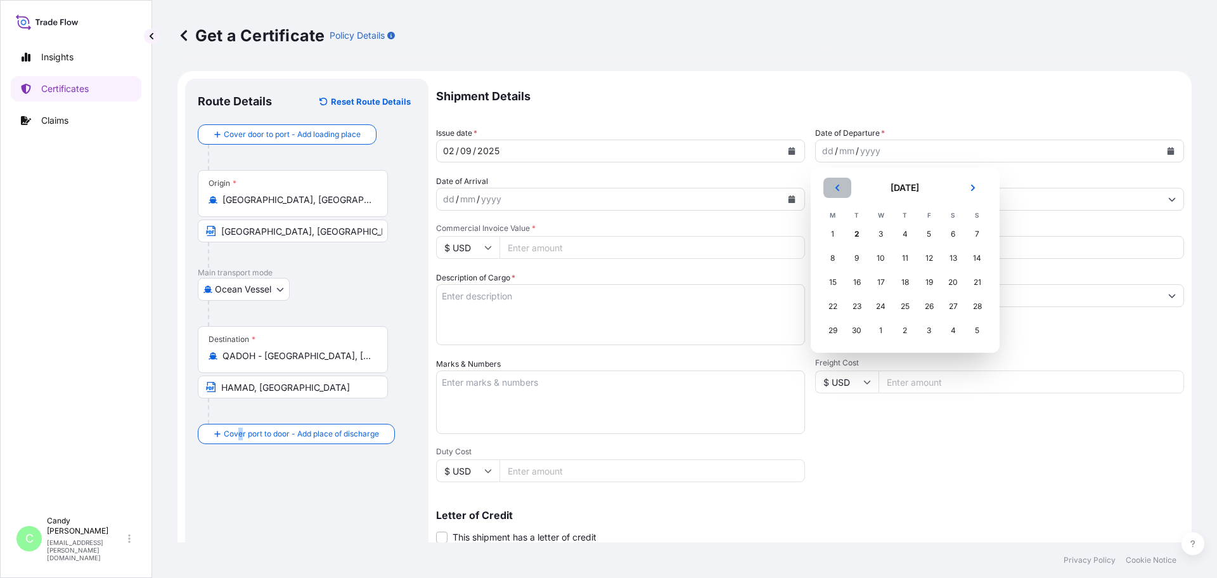
click at [834, 187] on icon "Previous" at bounding box center [838, 188] width 8 height 8
click at [834, 306] on div "18" at bounding box center [833, 306] width 23 height 23
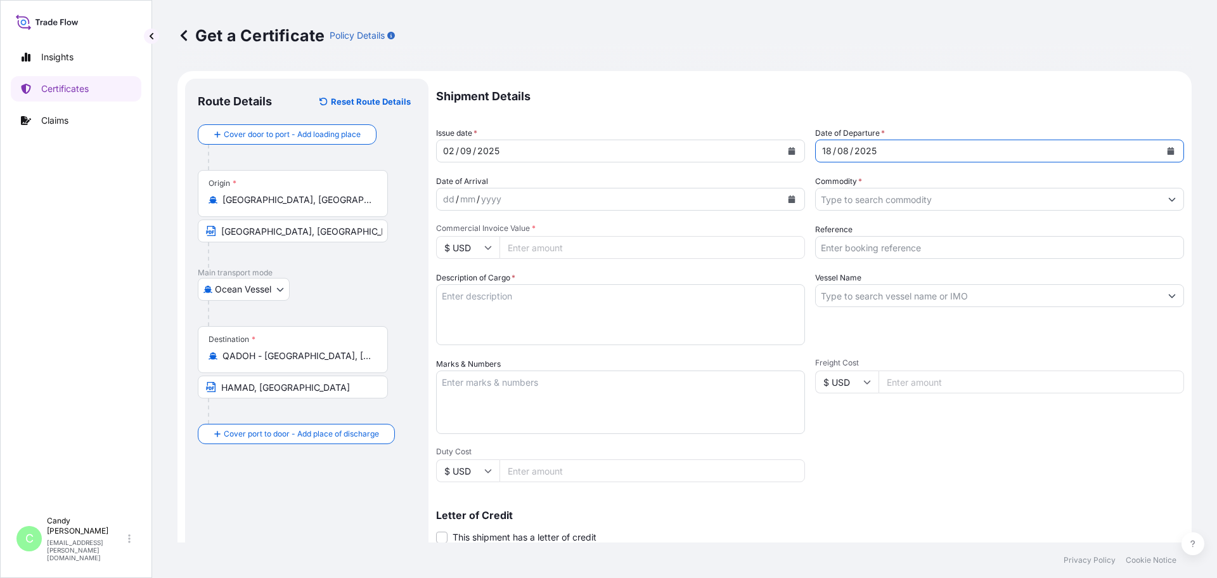
click at [510, 199] on div "dd / mm / yyyy" at bounding box center [609, 199] width 345 height 23
click at [789, 200] on icon "Calendar" at bounding box center [792, 199] width 7 height 8
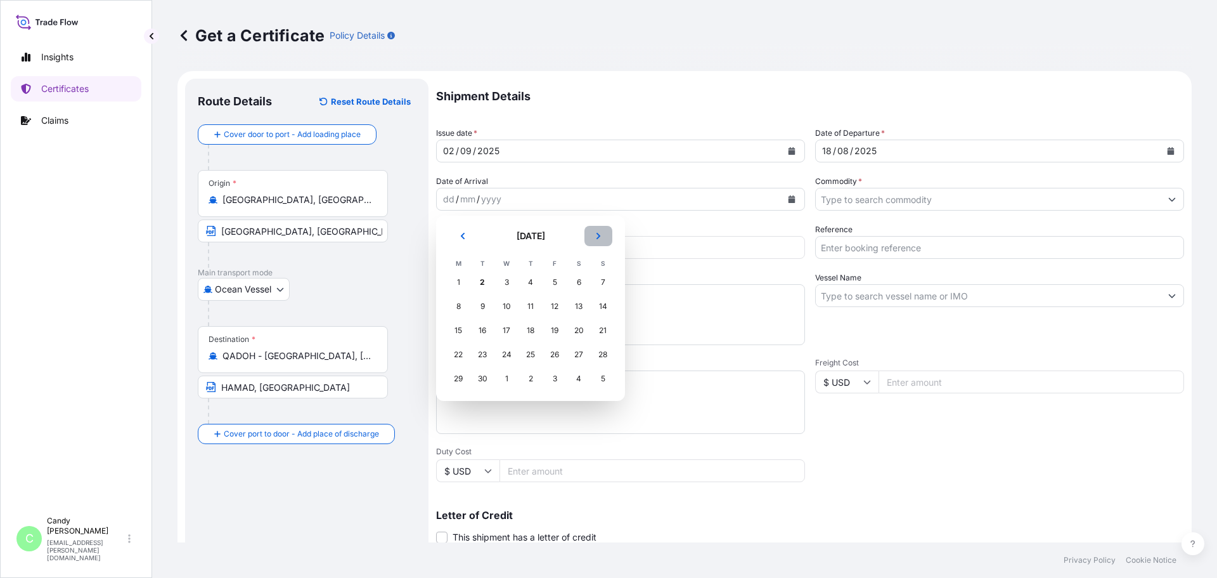
click at [602, 238] on icon "Next" at bounding box center [599, 236] width 8 height 8
click at [557, 302] on div "10" at bounding box center [554, 306] width 23 height 23
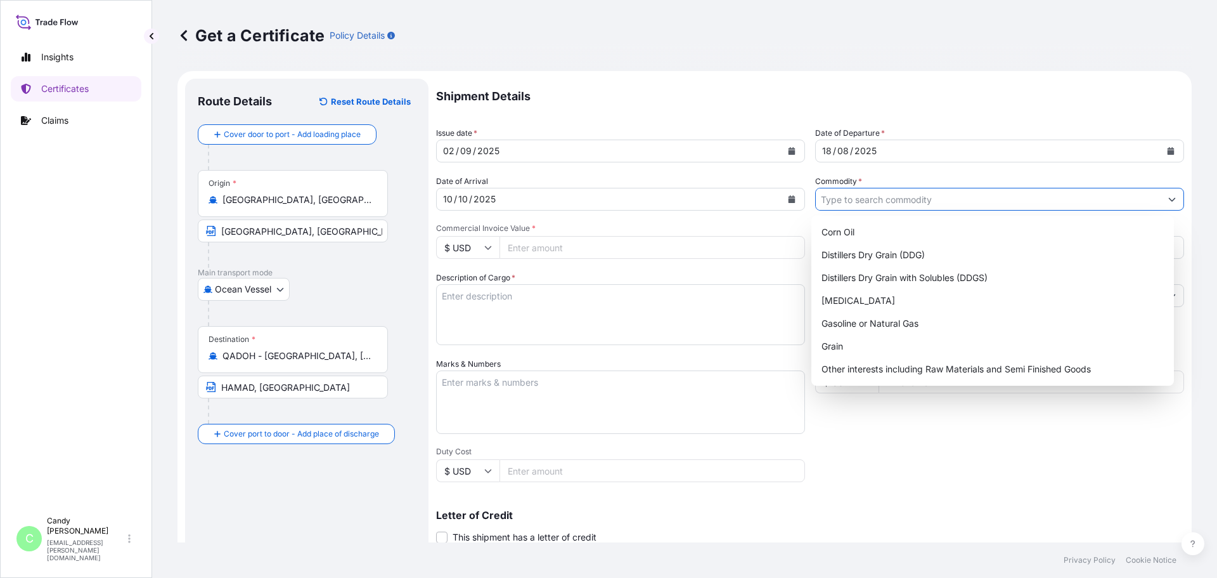
click at [871, 201] on input "Commodity *" at bounding box center [988, 199] width 345 height 23
click at [883, 275] on div "Distillers Dry Grain with Solubles (DDGS)" at bounding box center [993, 277] width 353 height 23
type input "Distillers Dry Grain with Solubles (DDGS)"
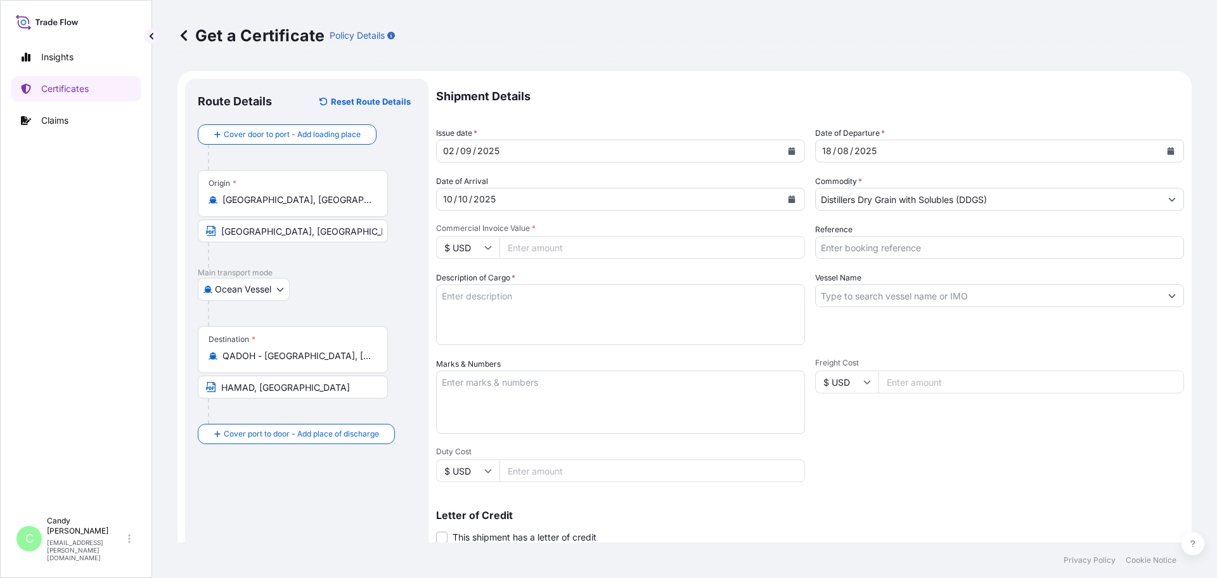
click at [528, 247] on input "Commercial Invoice Value *" at bounding box center [653, 247] width 306 height 23
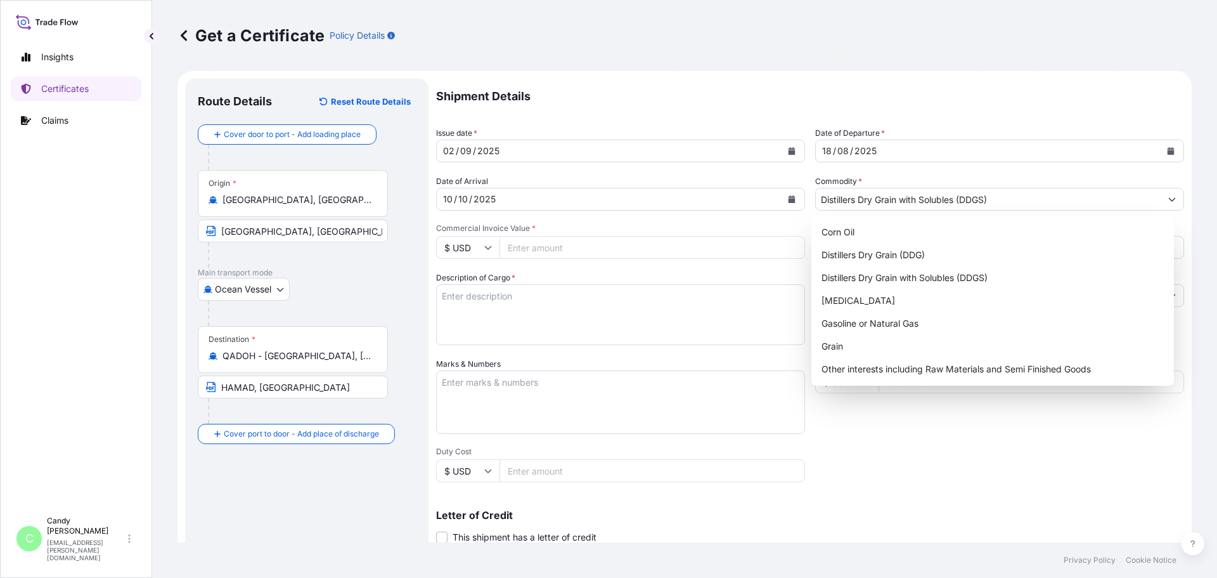
paste input "146084.10"
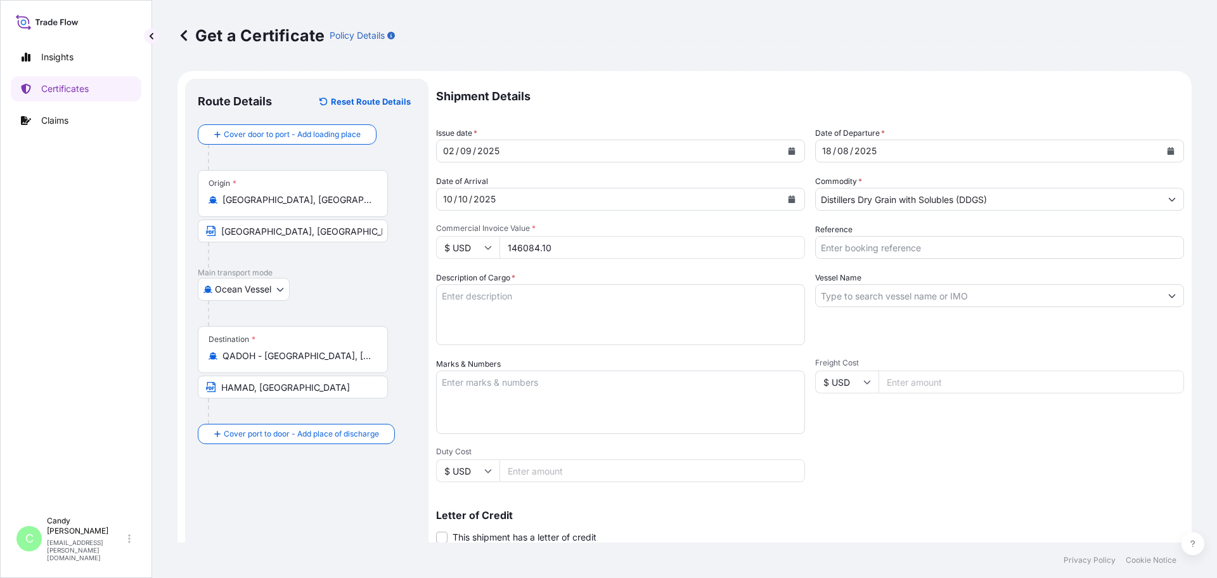
type input "146084.10"
click at [879, 247] on input "Reference" at bounding box center [999, 247] width 369 height 23
paste input "EBKG13769663"
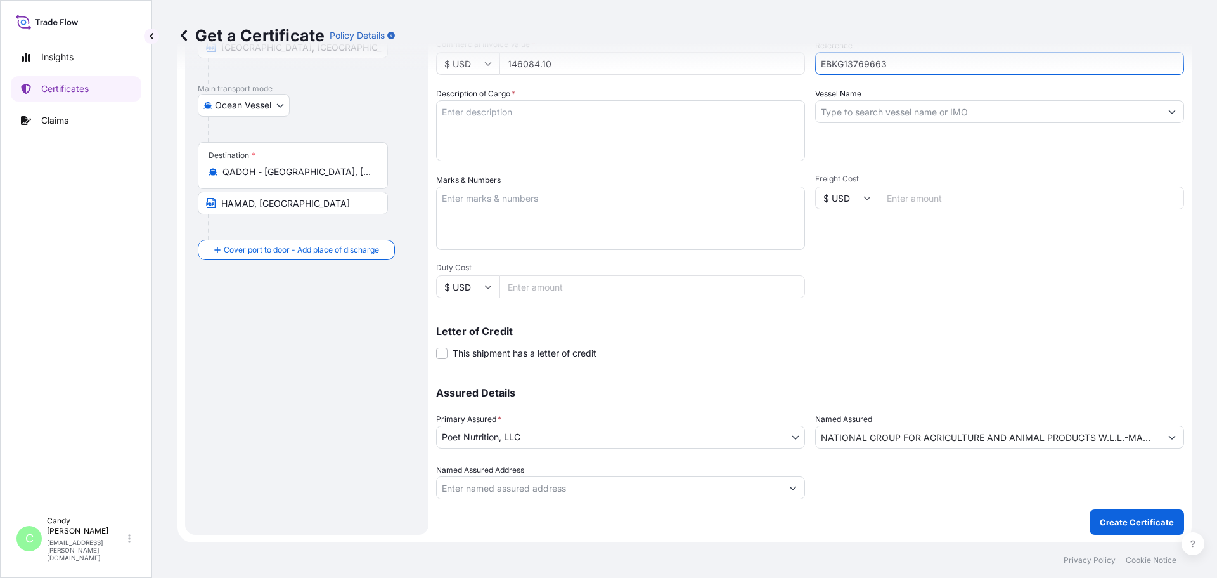
scroll to position [120, 0]
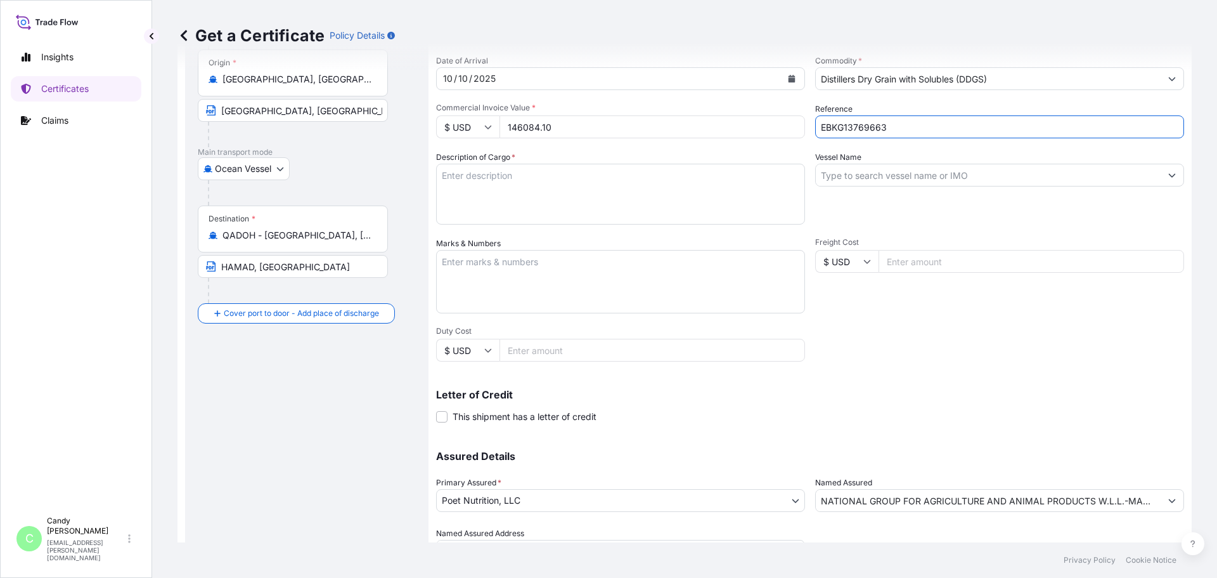
type input "EBKG13769663"
click at [486, 189] on textarea "Description of Cargo *" at bounding box center [620, 194] width 369 height 61
paste textarea "DISTILLERS DRIED GRAINS WITH SOLUBLES (DDGS) TOTAL WEIGHT (MTS): 465.236 FREIGH…"
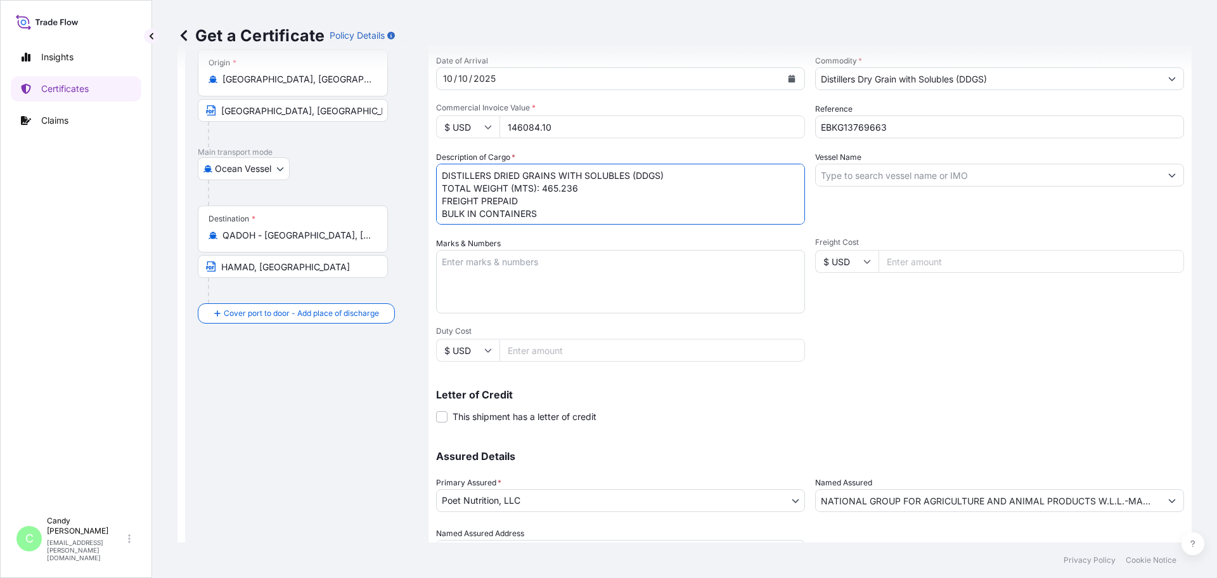
scroll to position [8, 0]
click at [450, 215] on textarea "DISTILLERS DRIED GRAINS WITH SOLUBLES (DDGS) TOTAL WEIGHT (MTS): 465.236 FREIGH…" at bounding box center [620, 194] width 369 height 61
paste textarea "DESTINATION CHARGES COLLECT"
click at [462, 214] on textarea "DISTILLERS DRIED GRAINS WITH SOLUBLES (DDGS) TOTAL WEIGHT (MTS): 465.236 FREIGH…" at bounding box center [620, 194] width 369 height 61
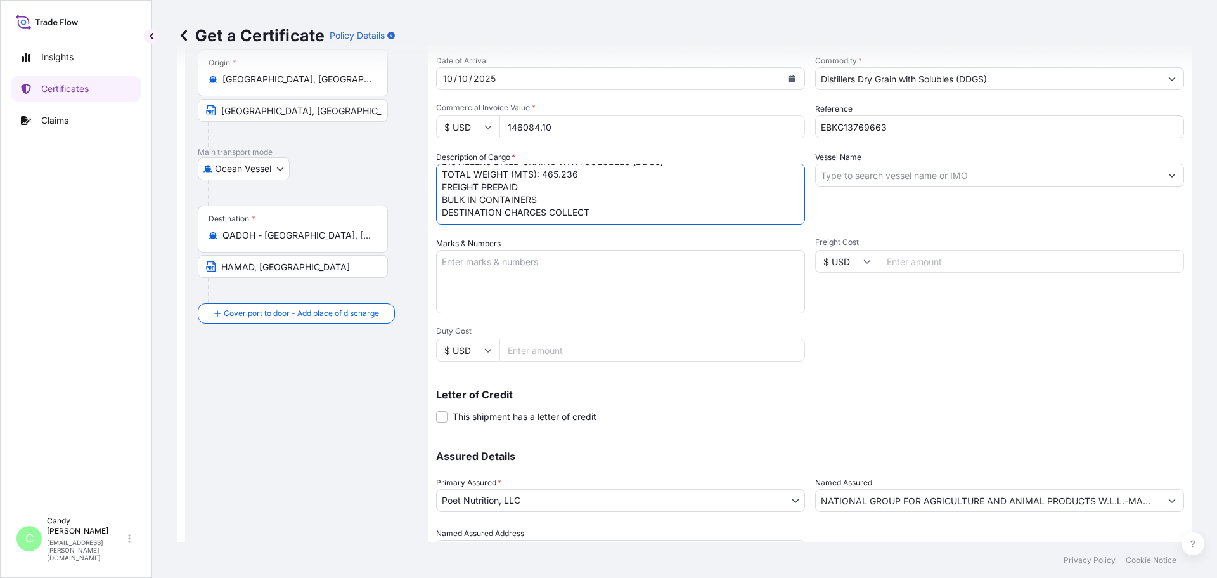
paste textarea "X20250801038076"
type textarea "DISTILLERS DRIED GRAINS WITH SOLUBLES (DDGS) TOTAL WEIGHT (MTS): 465.236 FREIGH…"
click at [893, 181] on input "Vessel Name" at bounding box center [988, 175] width 345 height 23
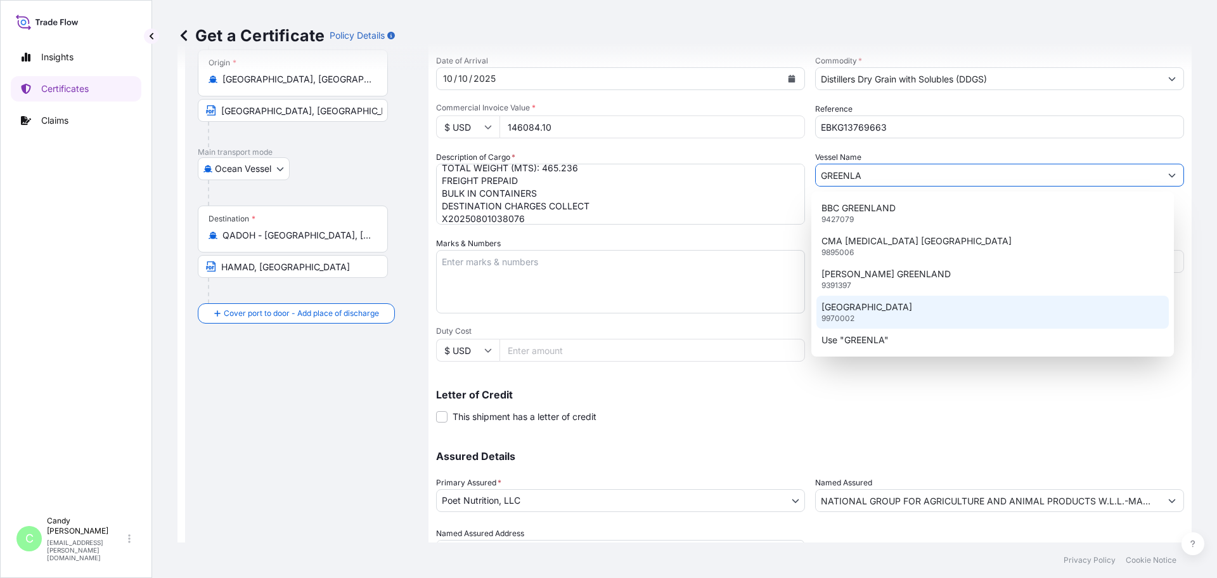
click at [858, 308] on p "[GEOGRAPHIC_DATA]" at bounding box center [867, 307] width 91 height 13
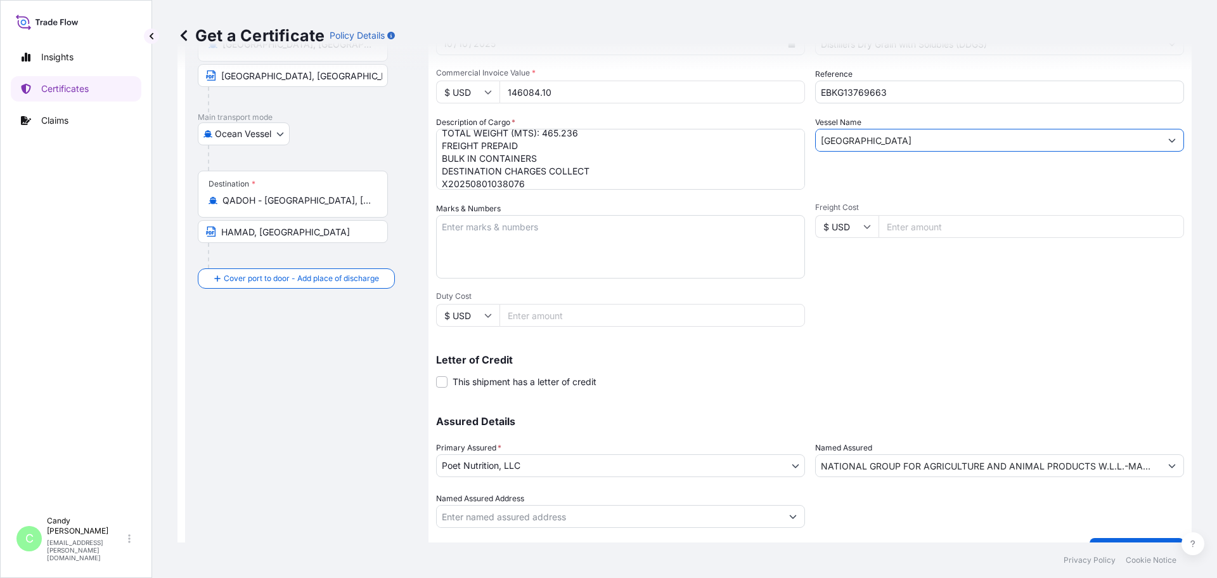
scroll to position [184, 0]
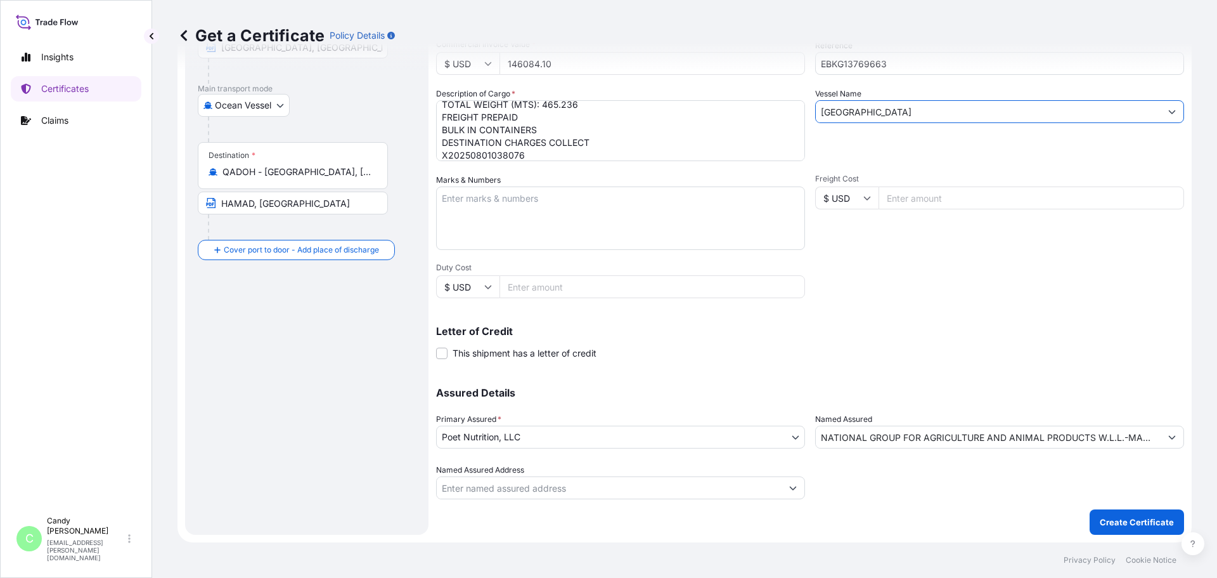
type input "[GEOGRAPHIC_DATA]"
click at [508, 491] on input "Named Assured Address" at bounding box center [609, 487] width 345 height 23
paste input "FARM [STREET_ADDRESS][PERSON_NAME] Box: 24367, [GEOGRAPHIC_DATA], [GEOGRAPHIC_D…"
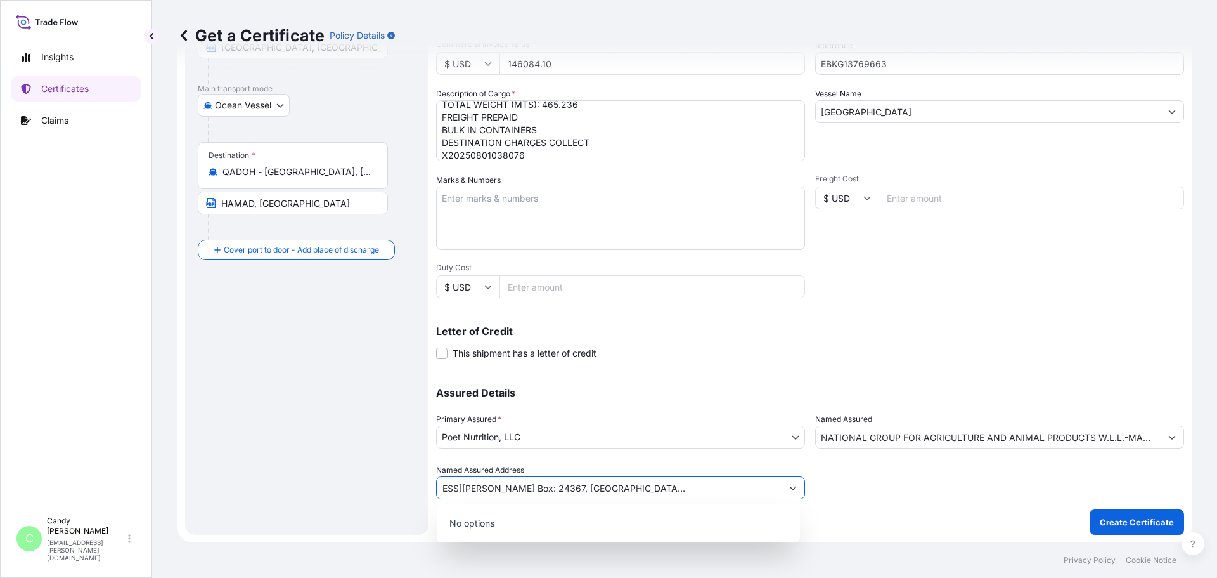
type input "FARM [STREET_ADDRESS][PERSON_NAME] Box: 24367, [GEOGRAPHIC_DATA], [GEOGRAPHIC_D…"
click at [1169, 438] on icon "Show suggestions" at bounding box center [1172, 438] width 7 height 4
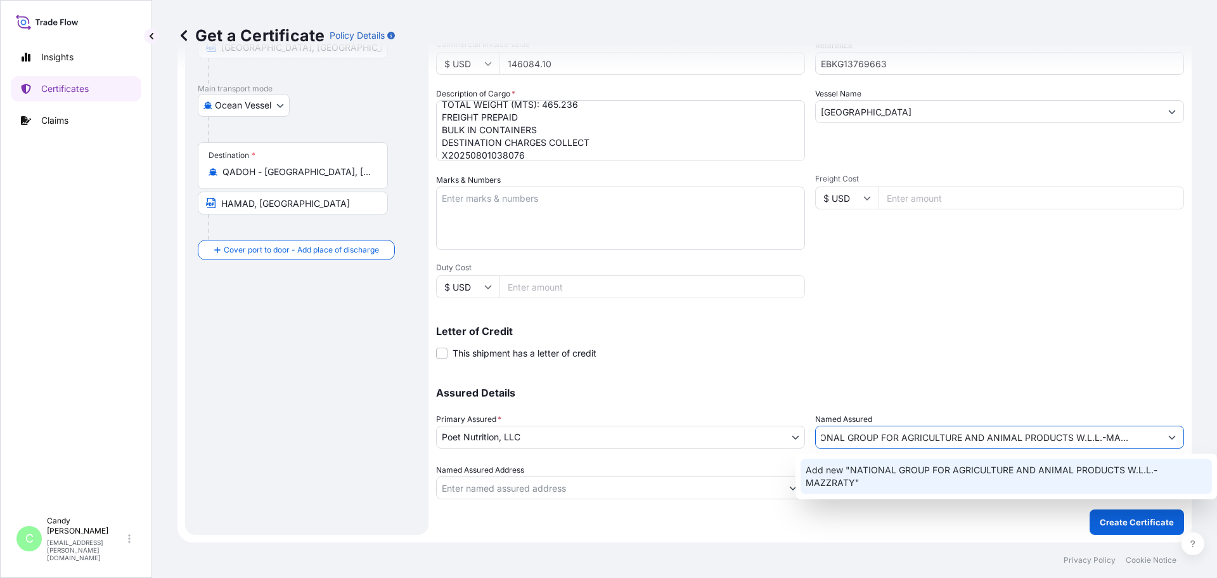
click at [877, 472] on span "Add new "NATIONAL GROUP FOR AGRICULTURE AND ANIMAL PRODUCTS W.L.L.-MAZZRATY"" at bounding box center [1006, 475] width 401 height 25
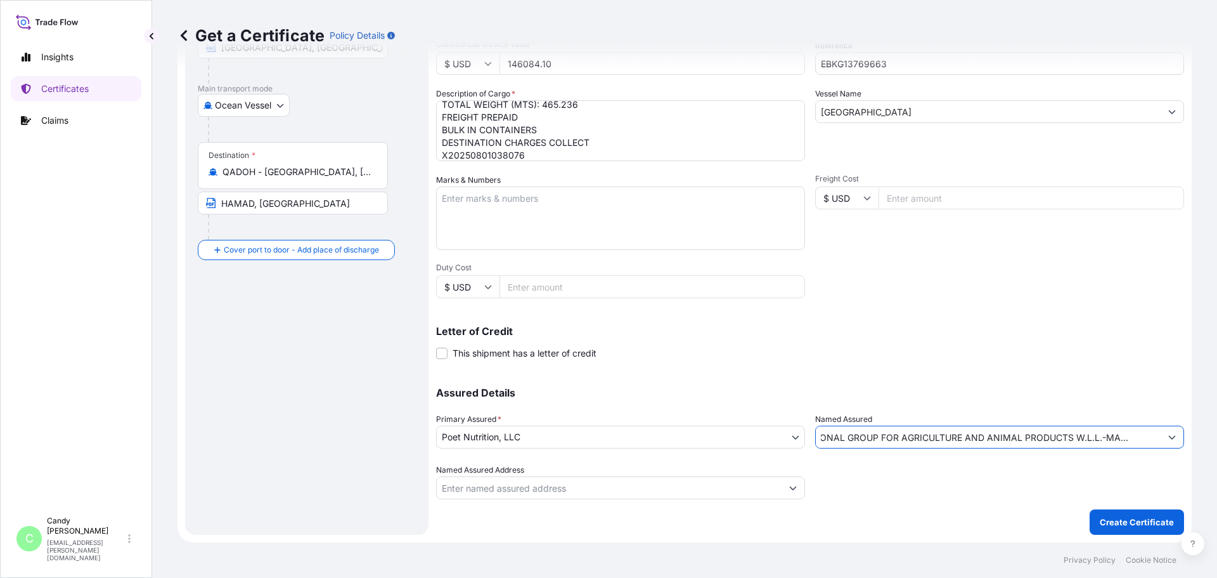
click at [526, 488] on input "Named Assured Address" at bounding box center [609, 487] width 345 height 23
paste input "FARM [STREET_ADDRESS][PERSON_NAME] Box: 24367, [GEOGRAPHIC_DATA], [GEOGRAPHIC_D…"
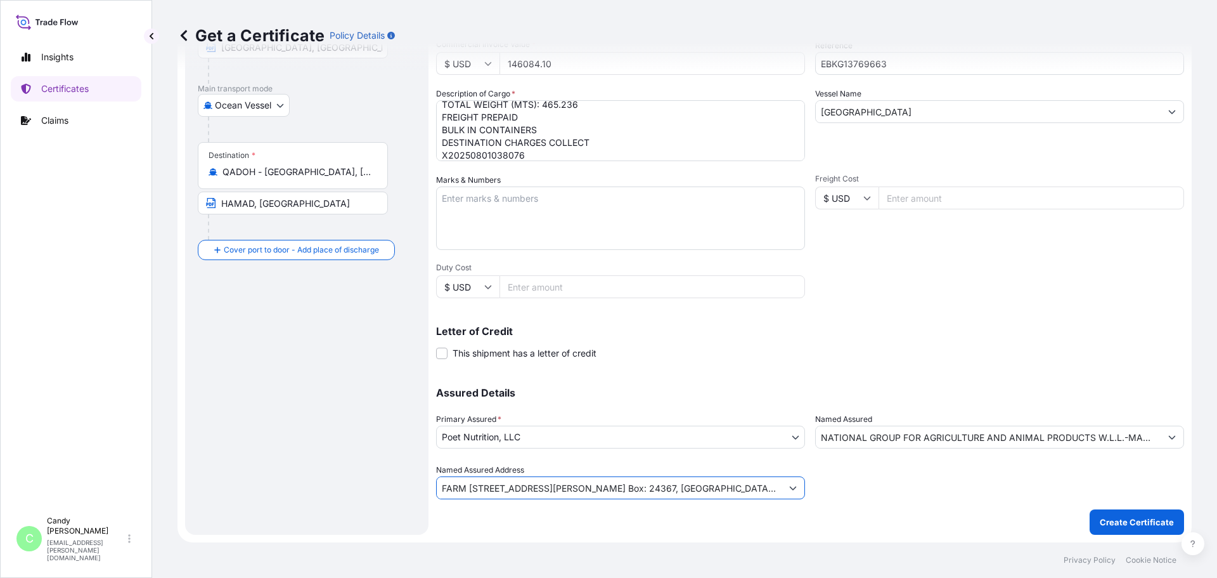
scroll to position [0, 103]
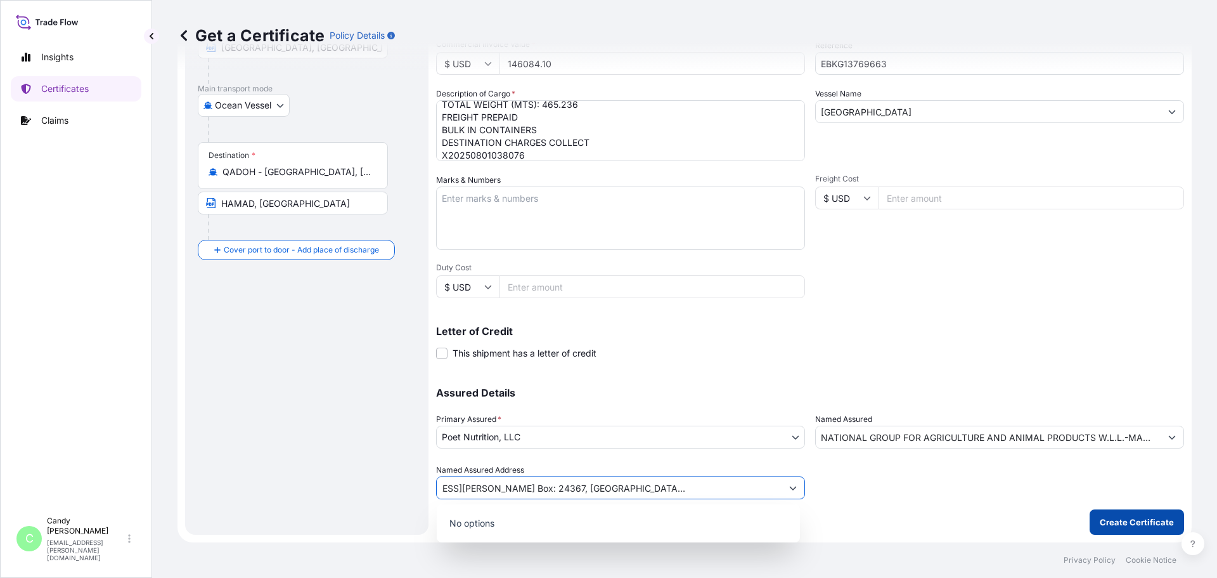
type input "FARM [STREET_ADDRESS][PERSON_NAME] Box: 24367, [GEOGRAPHIC_DATA], [GEOGRAPHIC_D…"
click at [1117, 526] on p "Create Certificate" at bounding box center [1137, 521] width 74 height 13
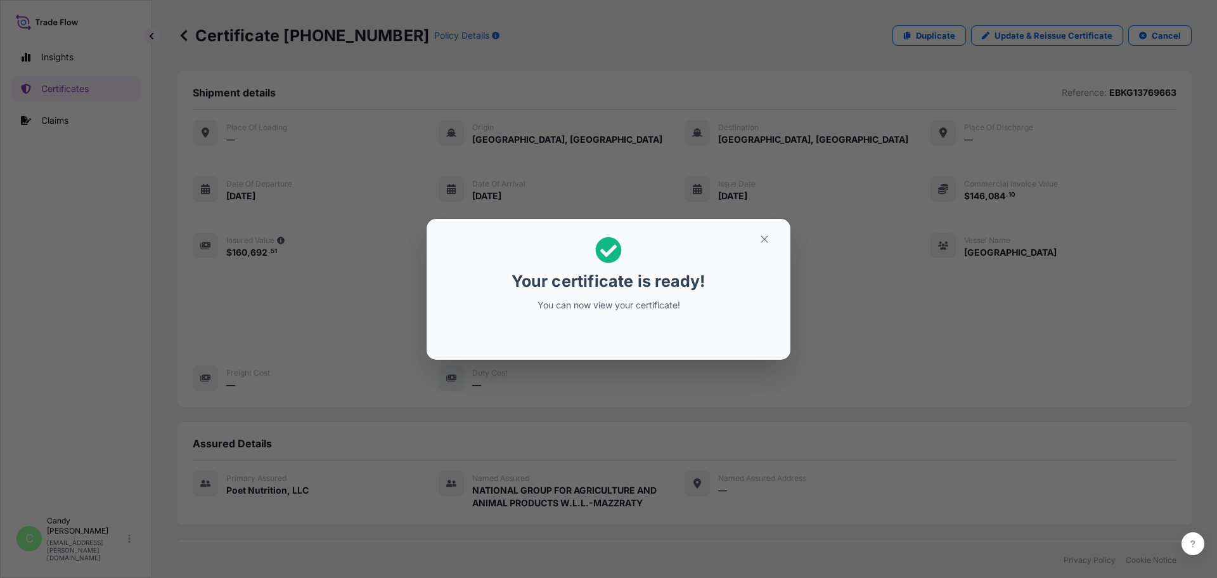
click at [630, 302] on p "You can now view your certificate!" at bounding box center [608, 305] width 195 height 13
click at [618, 266] on div "Your certificate is ready! You can now view your certificate!" at bounding box center [608, 274] width 195 height 90
click at [607, 255] on icon at bounding box center [608, 249] width 27 height 27
click at [767, 240] on icon "button" at bounding box center [764, 238] width 11 height 11
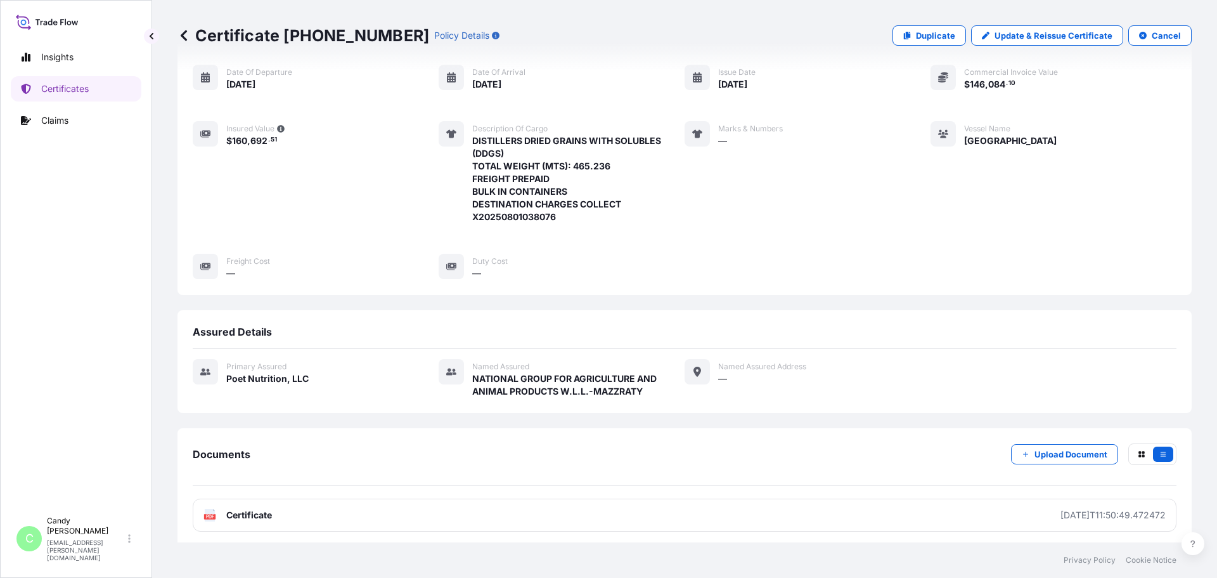
scroll to position [127, 0]
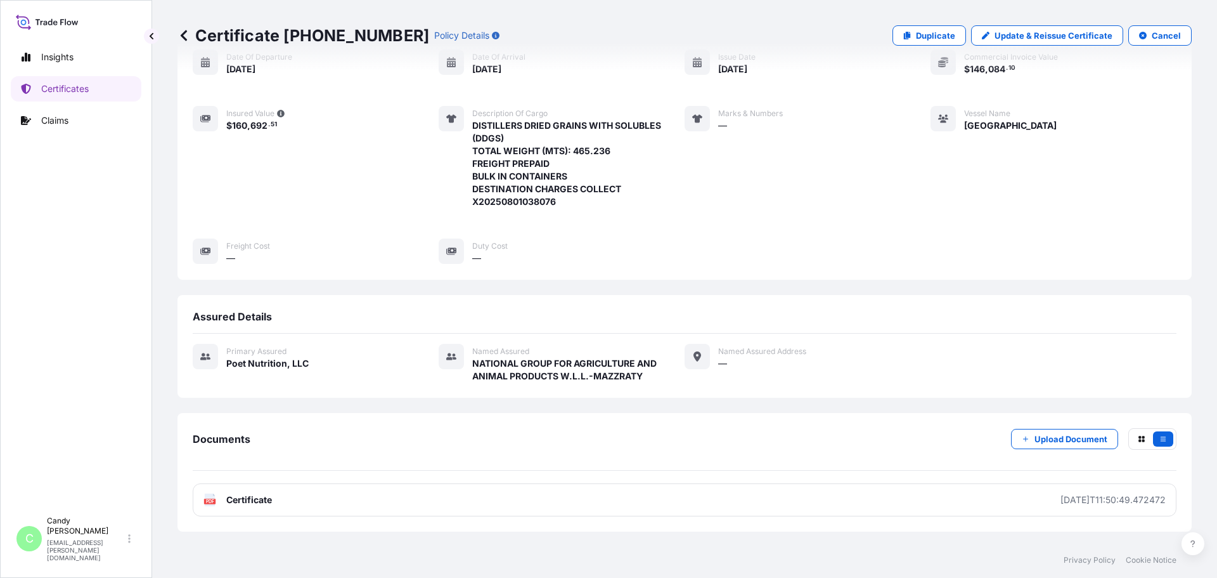
click at [694, 358] on icon at bounding box center [698, 356] width 8 height 10
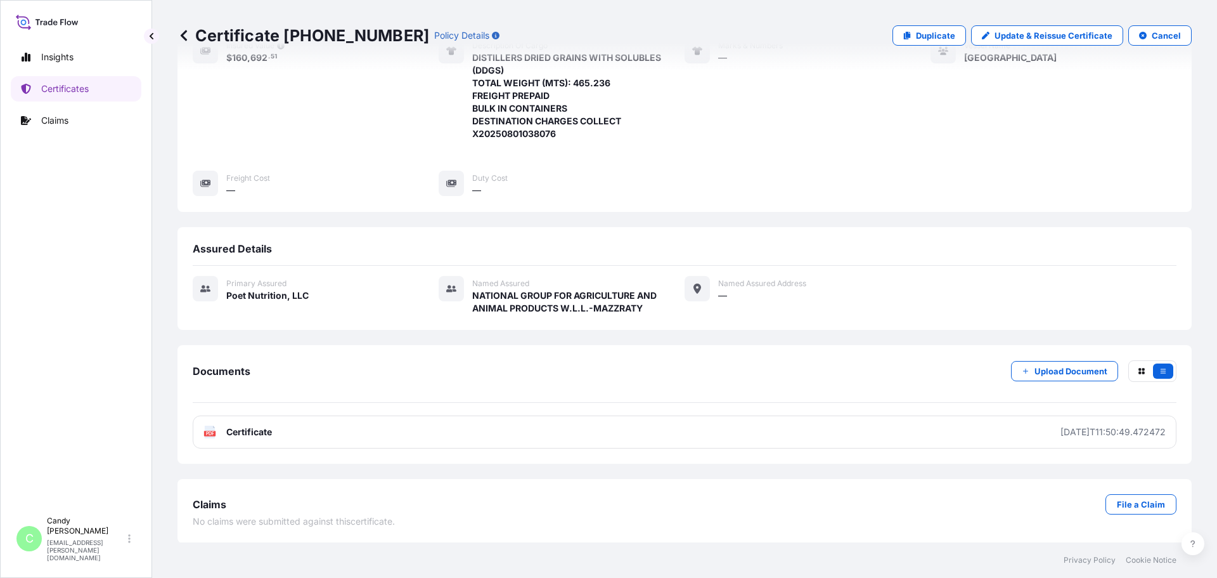
scroll to position [195, 0]
drag, startPoint x: 722, startPoint y: 281, endPoint x: 692, endPoint y: 284, distance: 30.6
click at [692, 287] on icon at bounding box center [697, 288] width 10 height 10
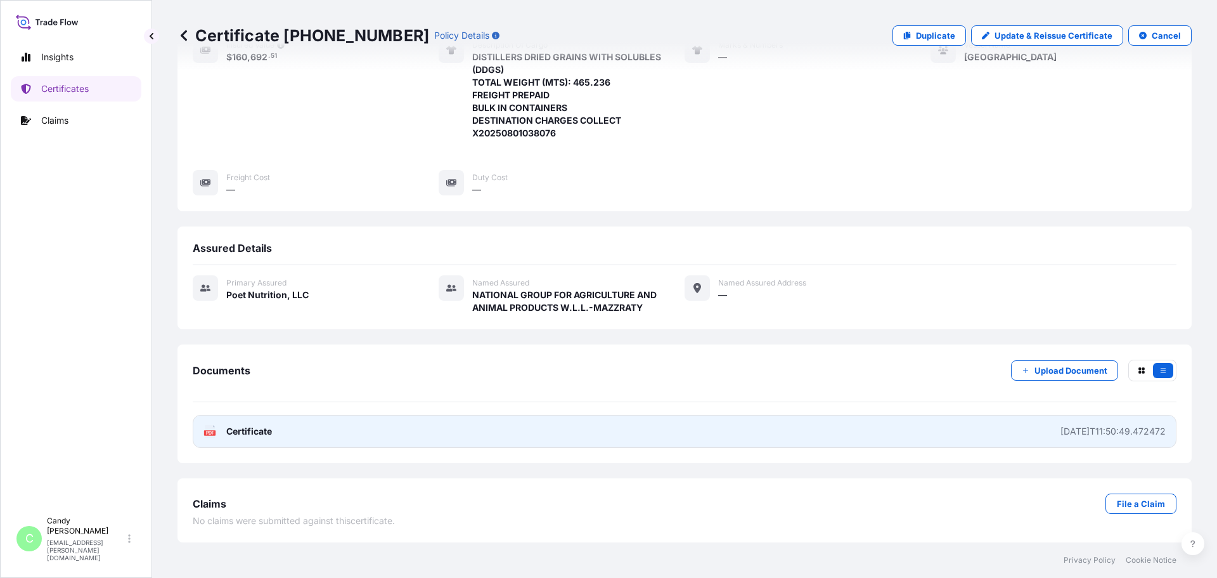
click at [243, 432] on span "Certificate" at bounding box center [249, 431] width 46 height 13
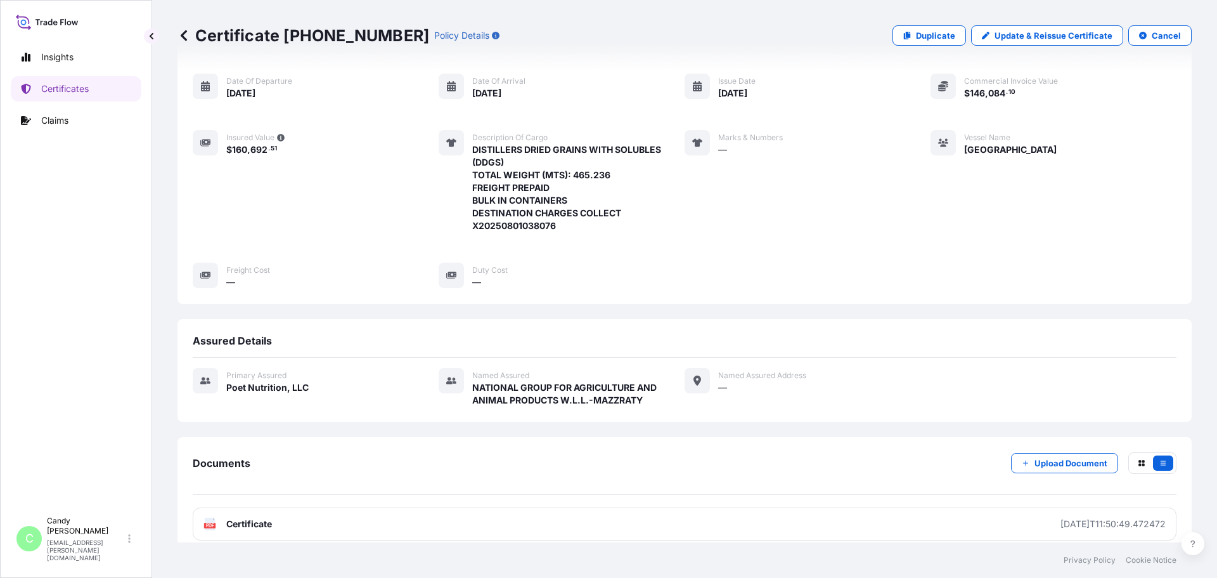
scroll to position [0, 0]
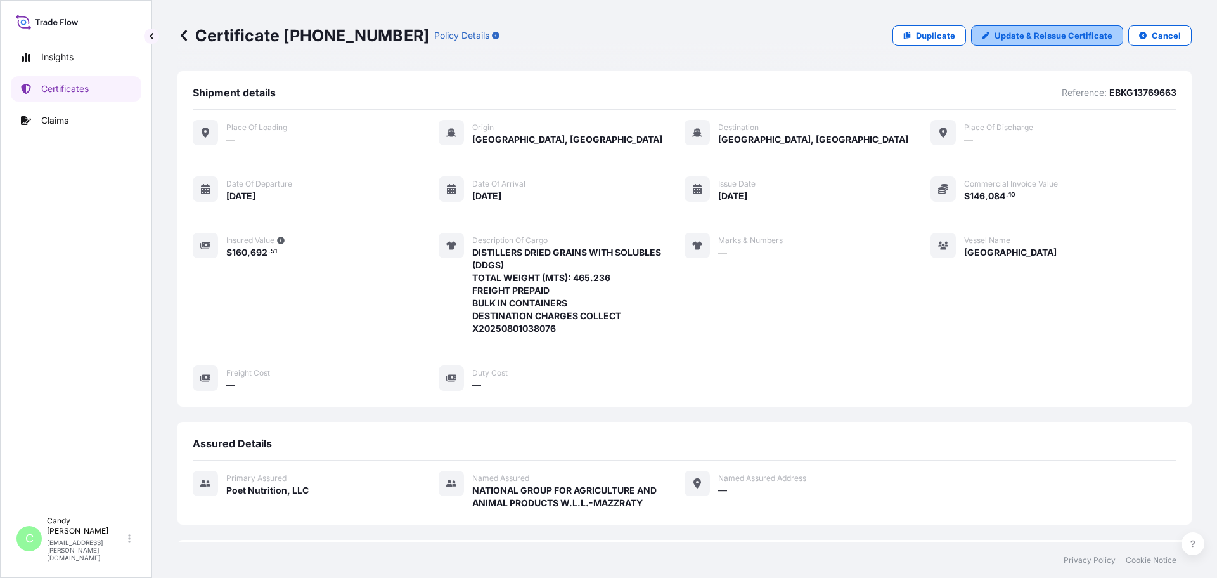
click at [1056, 35] on p "Update & Reissue Certificate" at bounding box center [1054, 35] width 118 height 13
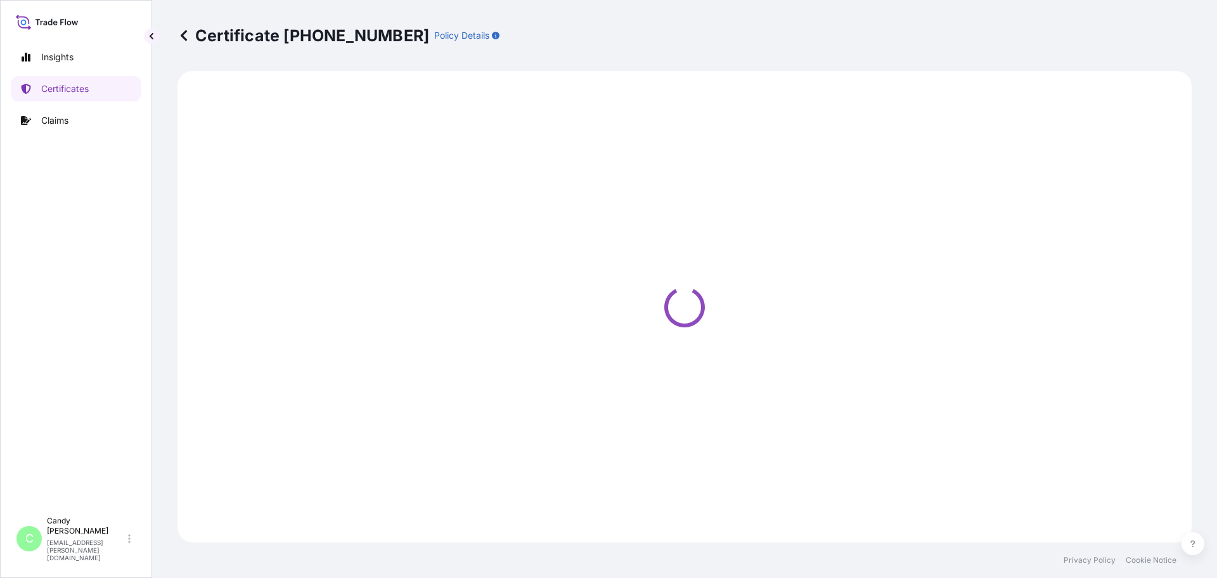
select select "Ocean Vessel"
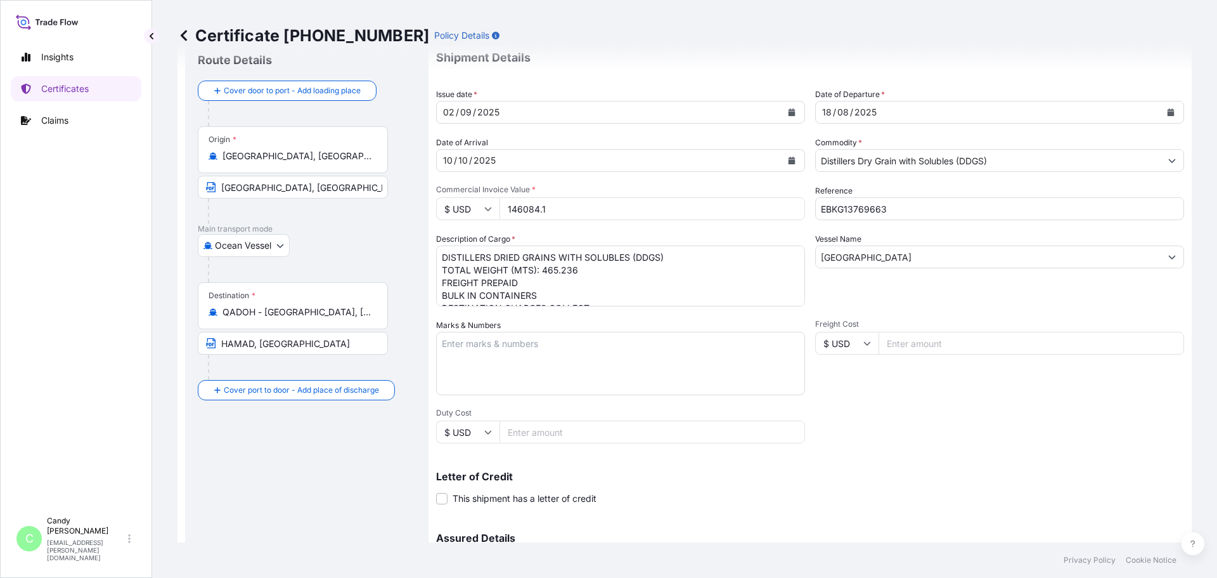
select select "31546"
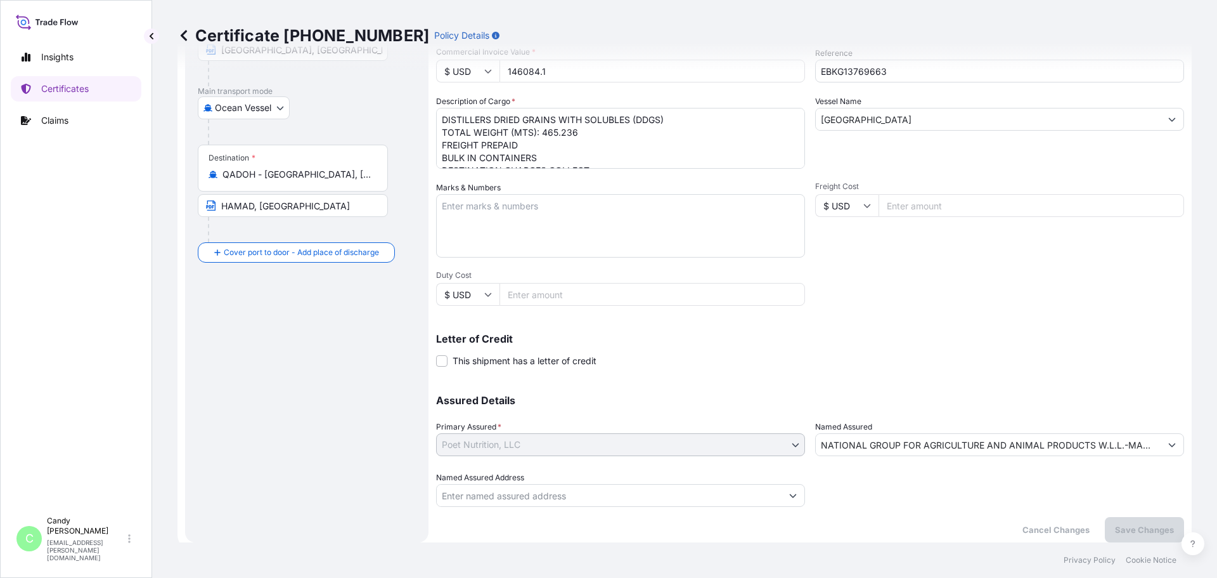
scroll to position [184, 0]
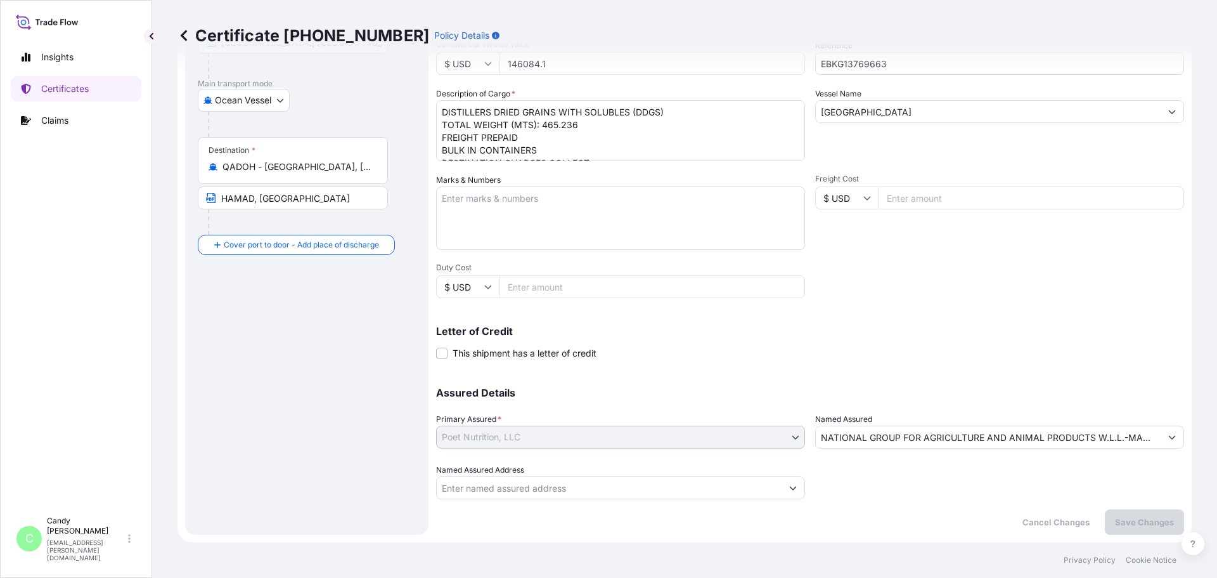
click at [511, 487] on input "Named Assured Address" at bounding box center [609, 487] width 345 height 23
click at [539, 489] on input "Named Assured Address" at bounding box center [609, 487] width 345 height 23
type input "FARM NO 1161"
click at [474, 482] on input "Named Assured Address" at bounding box center [609, 487] width 345 height 23
paste input "FARM [STREET_ADDRESS][PERSON_NAME] Box: 24367, [GEOGRAPHIC_DATA], [GEOGRAPHIC_D…"
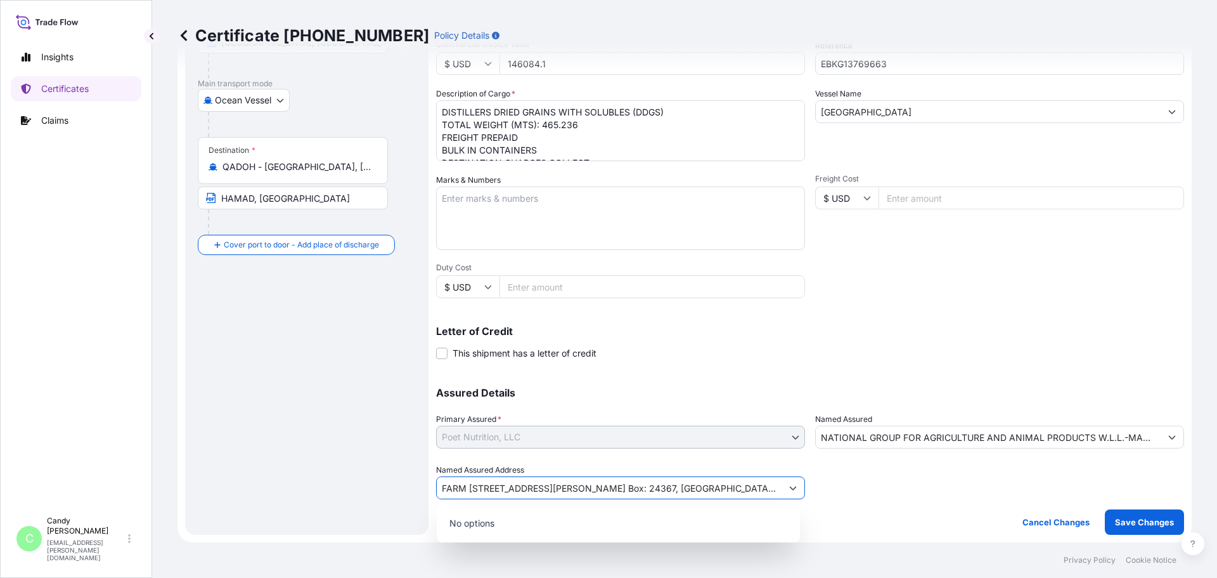
scroll to position [0, 106]
type input "FARM [STREET_ADDRESS][PERSON_NAME] Box: 24367, [GEOGRAPHIC_DATA], [GEOGRAPHIC_D…"
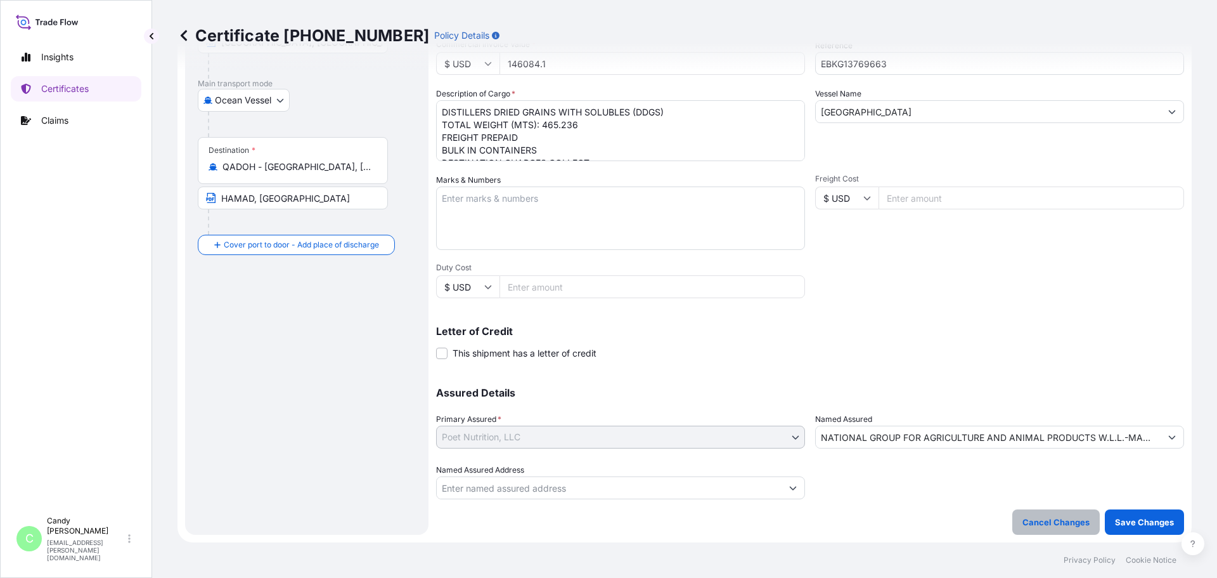
click at [1045, 524] on p "Cancel Changes" at bounding box center [1056, 521] width 67 height 13
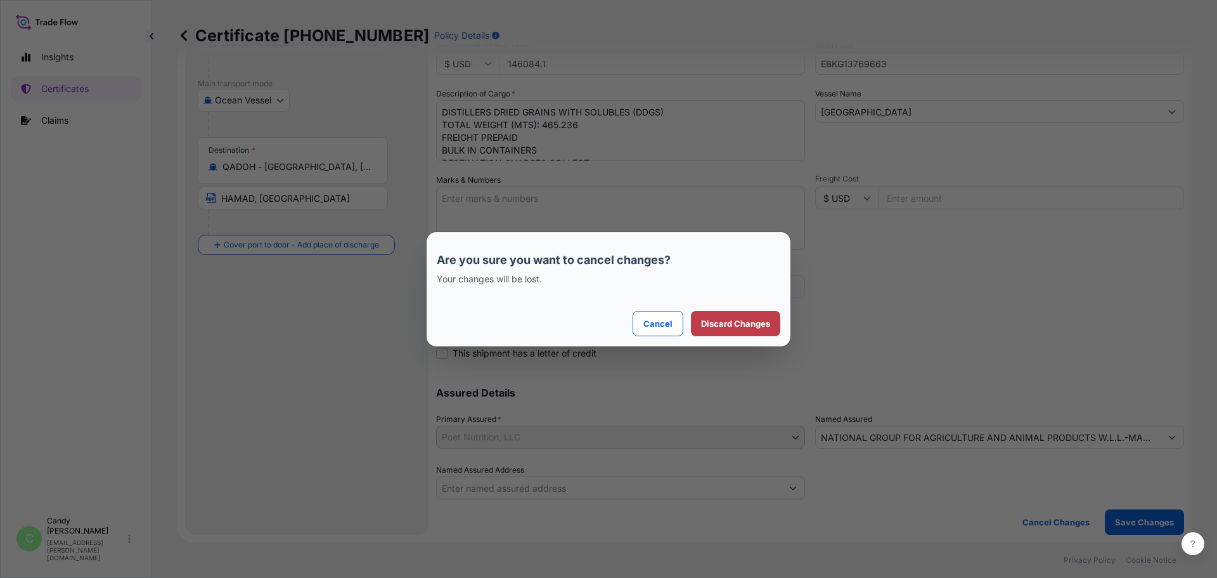
select select "Ocean Vessel"
select select "31546"
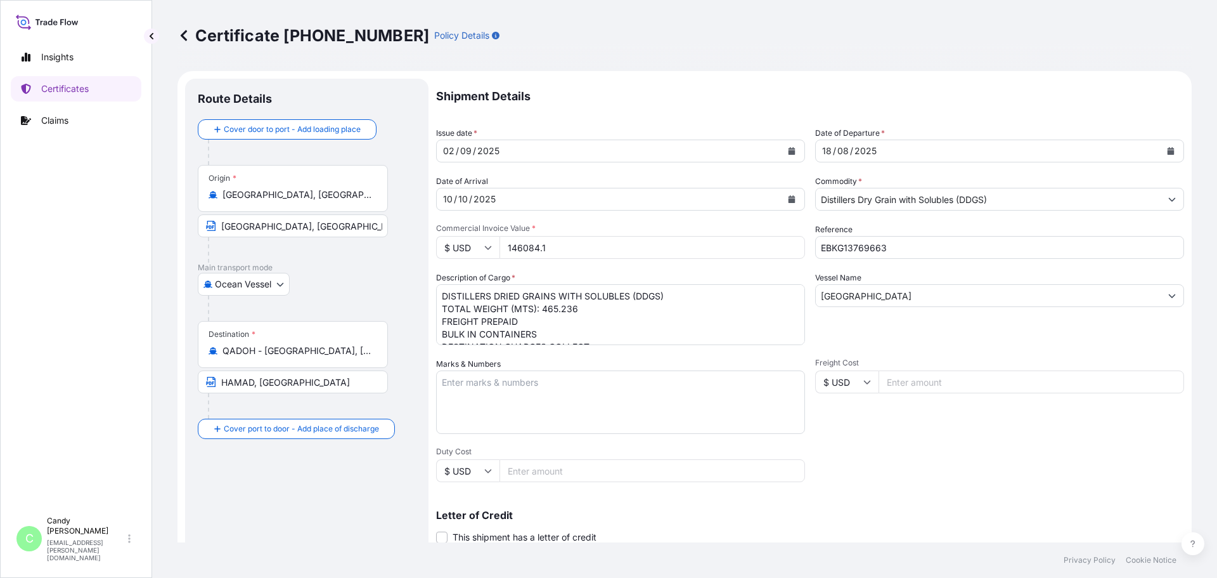
click at [186, 34] on icon at bounding box center [184, 35] width 13 height 13
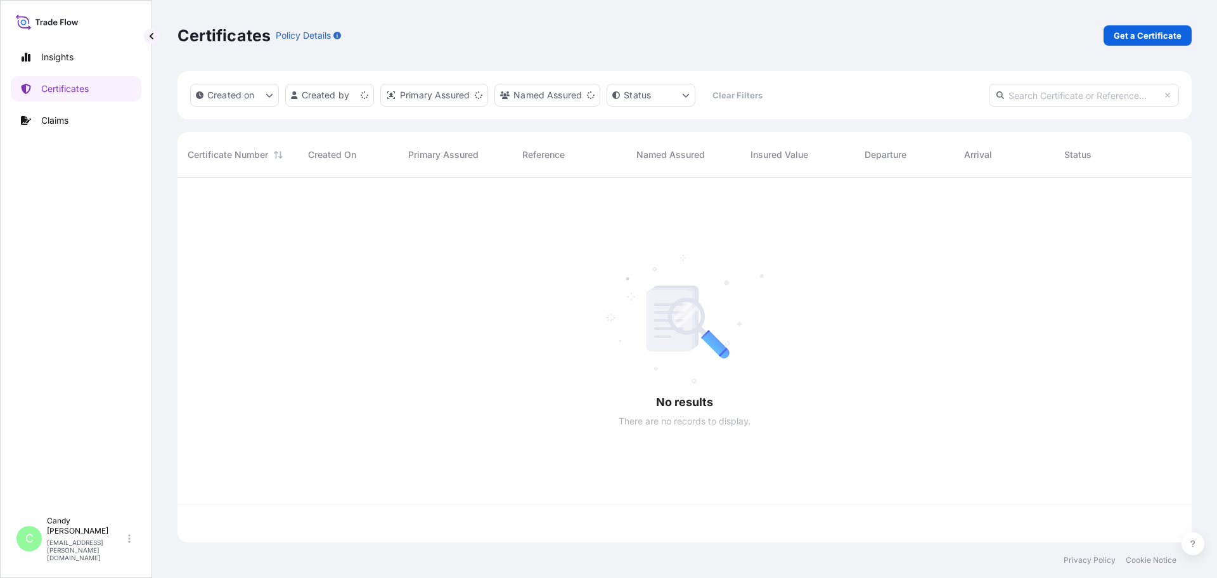
scroll to position [362, 1005]
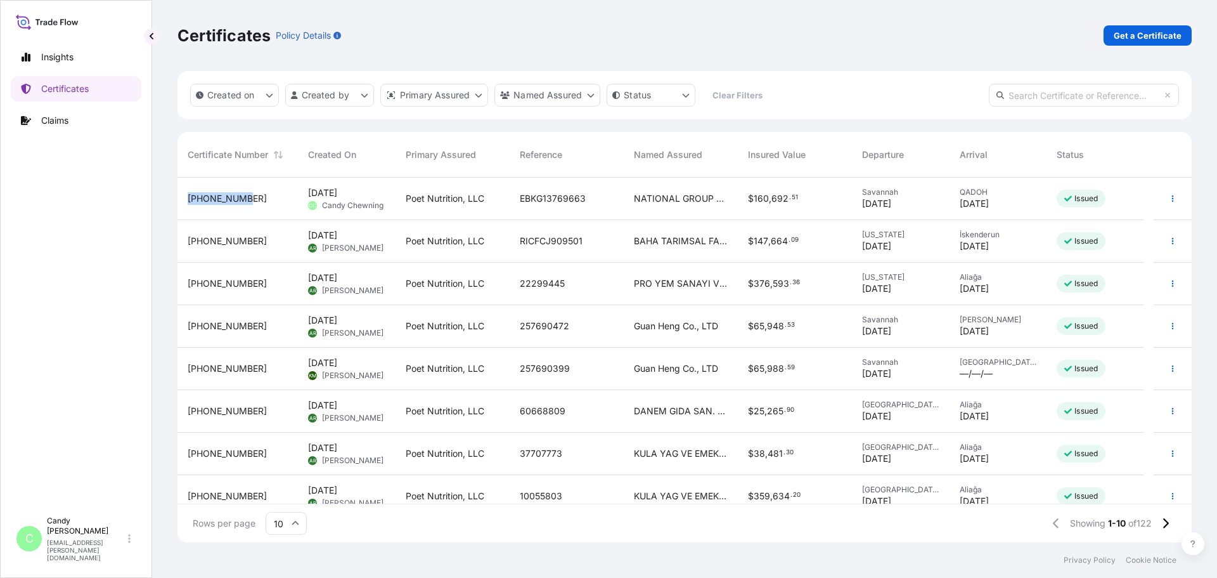
drag, startPoint x: 242, startPoint y: 198, endPoint x: 181, endPoint y: 202, distance: 60.4
click at [181, 202] on div "[PHONE_NUMBER]" at bounding box center [238, 199] width 120 height 42
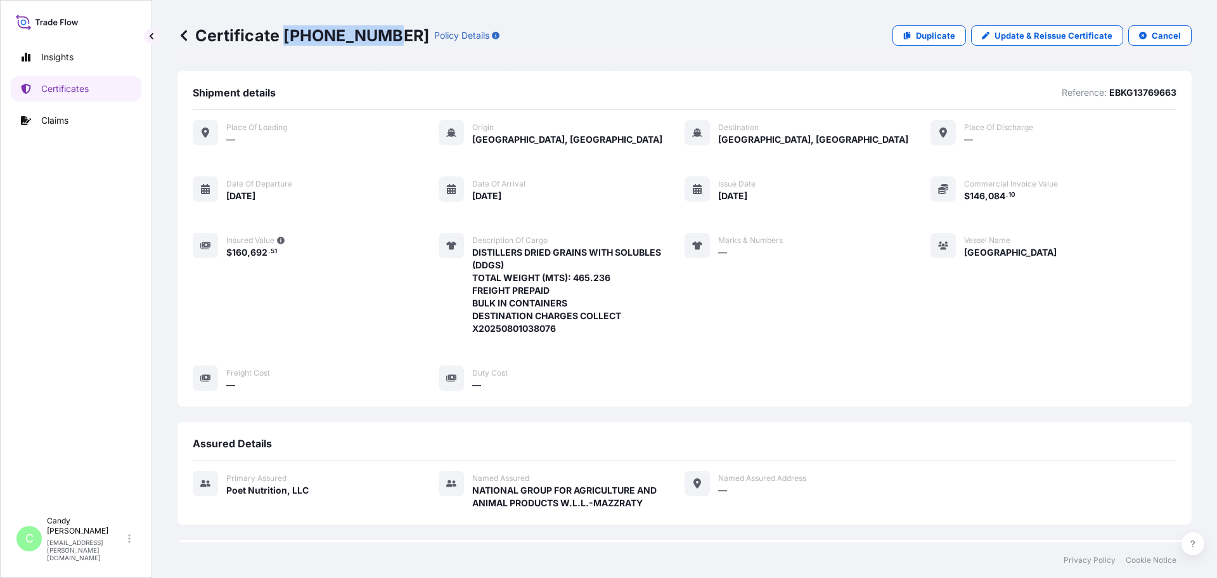
drag, startPoint x: 284, startPoint y: 37, endPoint x: 380, endPoint y: 37, distance: 96.4
click at [380, 37] on p "Certificate [PHONE_NUMBER]" at bounding box center [304, 35] width 252 height 20
copy p "[PHONE_NUMBER]"
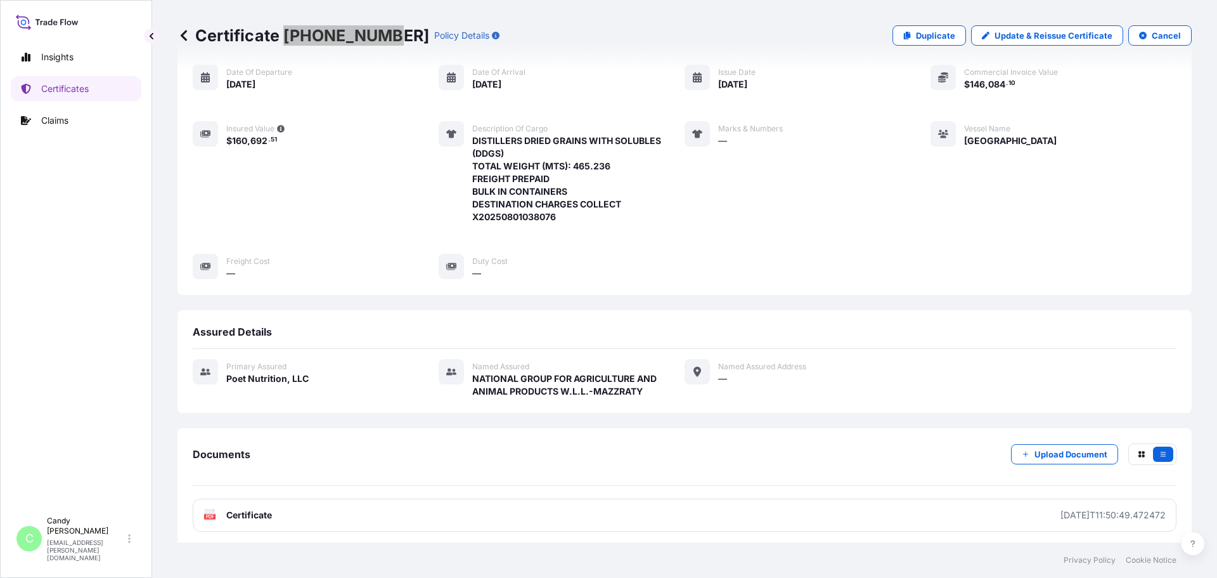
scroll to position [195, 0]
